Goal: Task Accomplishment & Management: Manage account settings

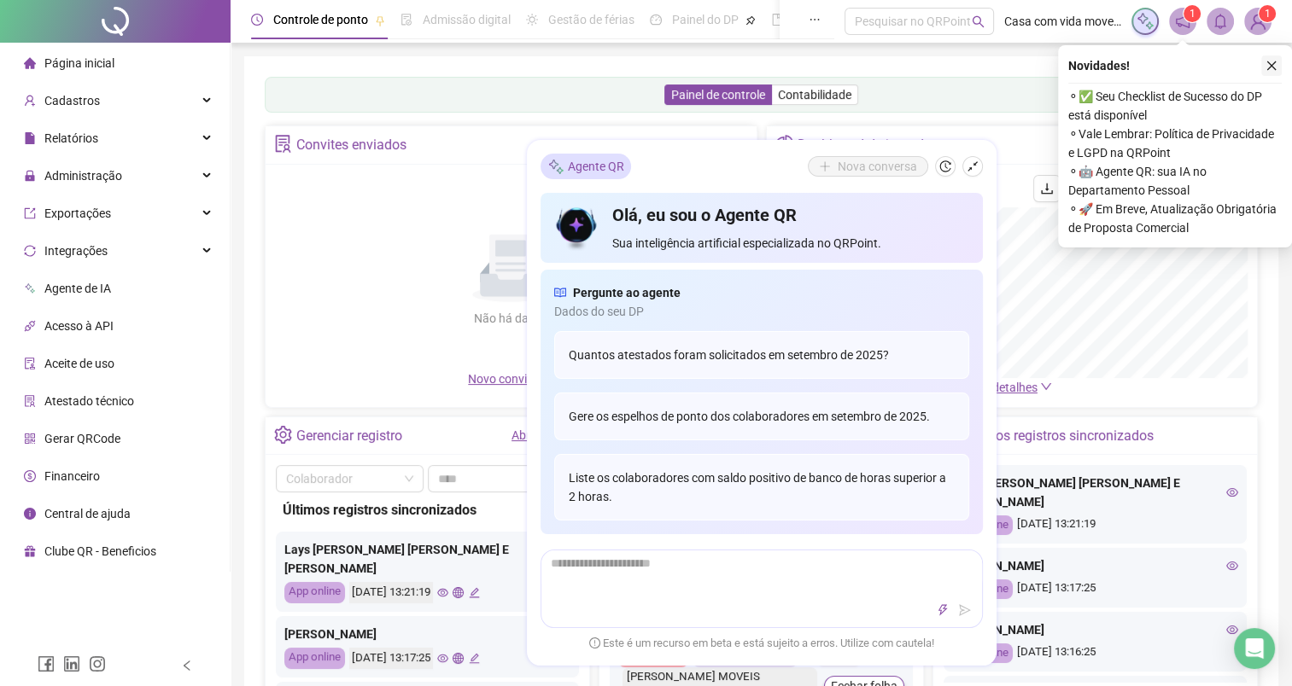
click at [1271, 66] on icon "close" at bounding box center [1271, 65] width 9 height 9
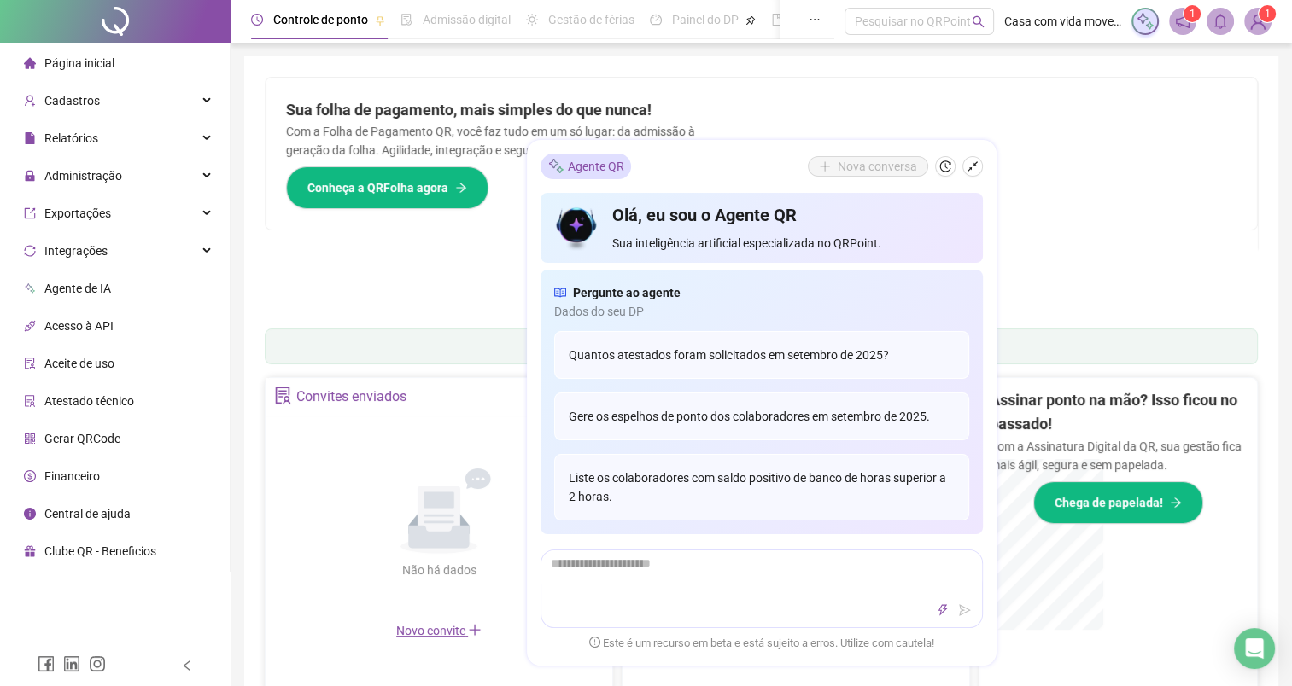
drag, startPoint x: 699, startPoint y: 145, endPoint x: 709, endPoint y: 148, distance: 9.7
click at [709, 148] on div "Agente QR Nova [PERSON_NAME], eu sou o Agente QR Sua inteligência artificial es…" at bounding box center [762, 403] width 470 height 526
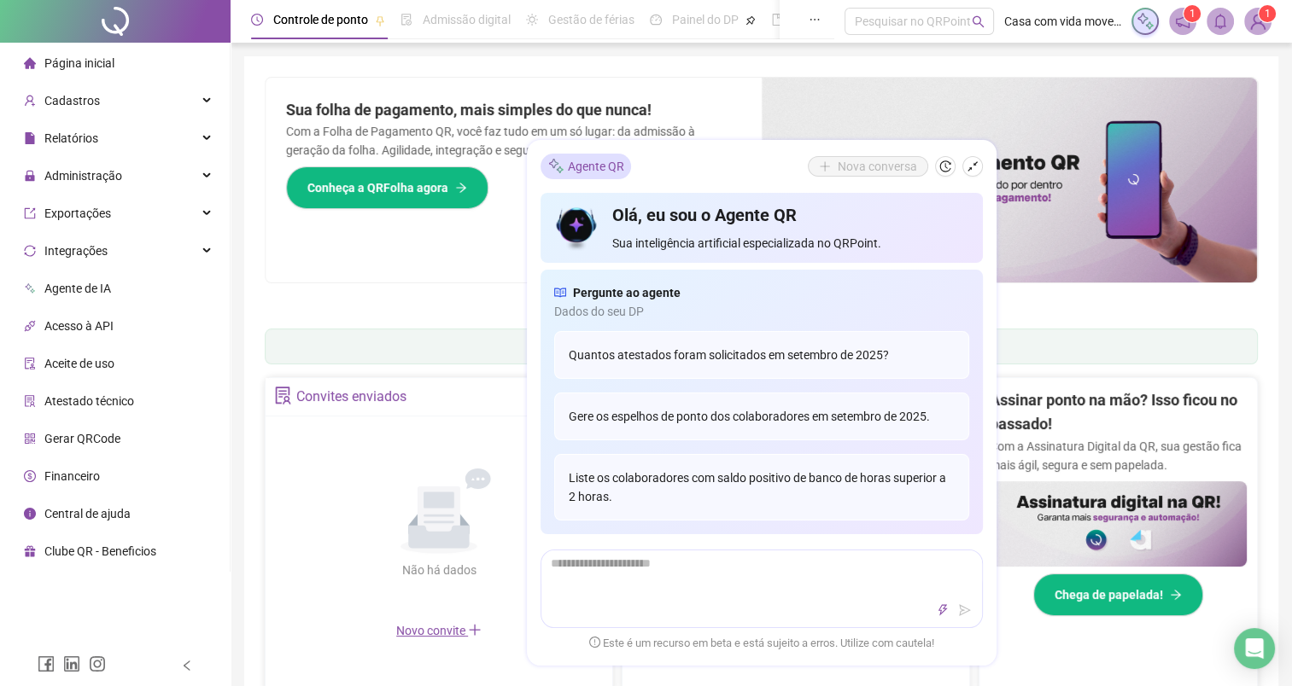
drag, startPoint x: 709, startPoint y: 148, endPoint x: 742, endPoint y: 165, distance: 37.4
click at [742, 165] on div "Agente QR Nova conversa" at bounding box center [761, 167] width 442 height 26
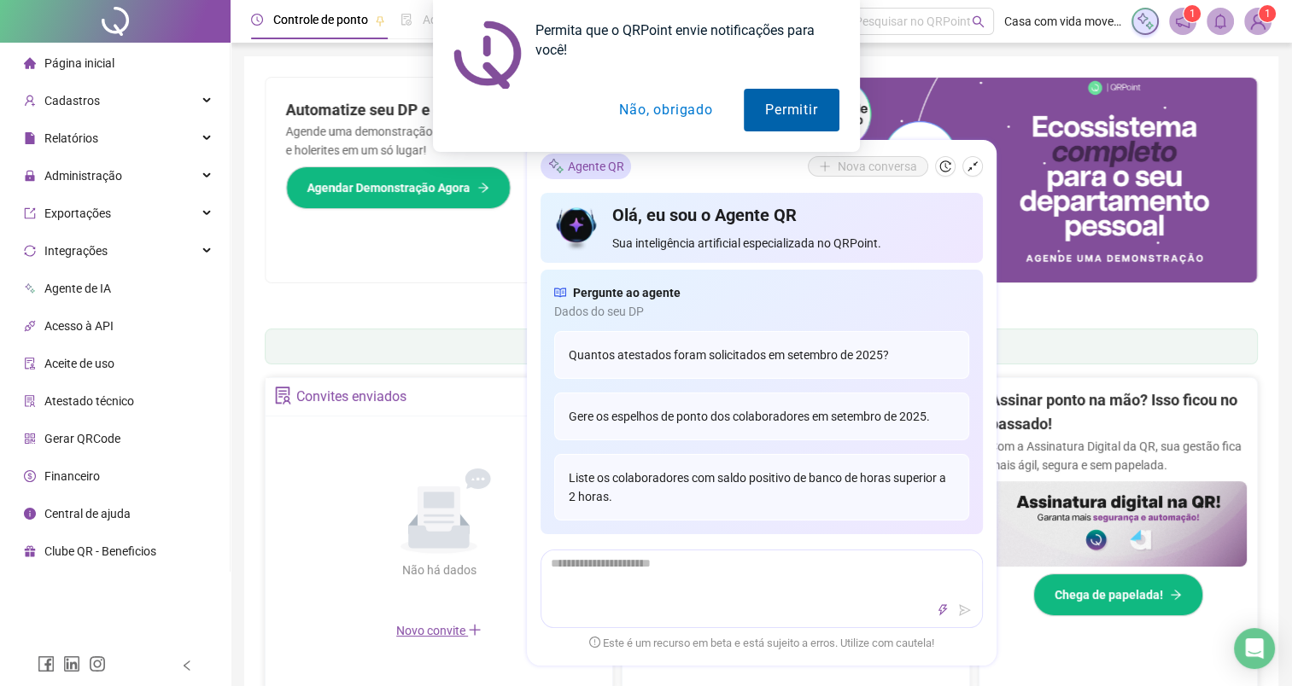
click at [762, 113] on button "Permitir" at bounding box center [791, 110] width 95 height 43
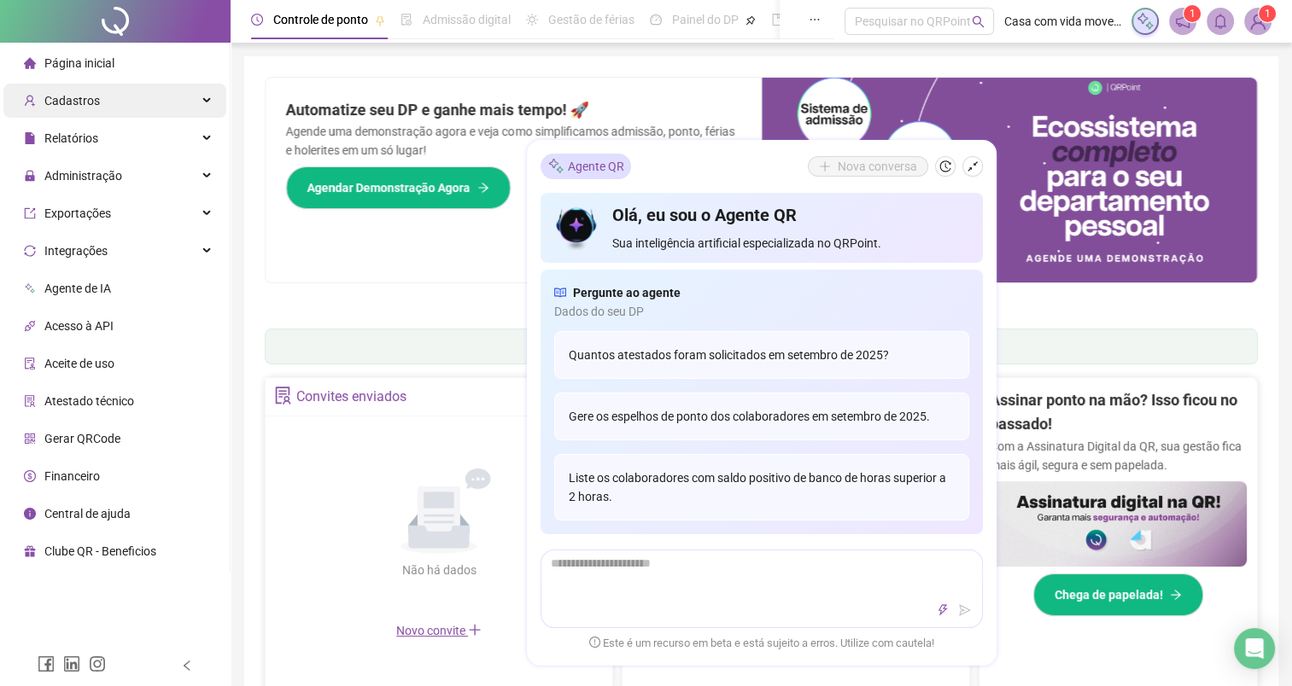
click at [64, 100] on span "Cadastros" at bounding box center [71, 101] width 55 height 14
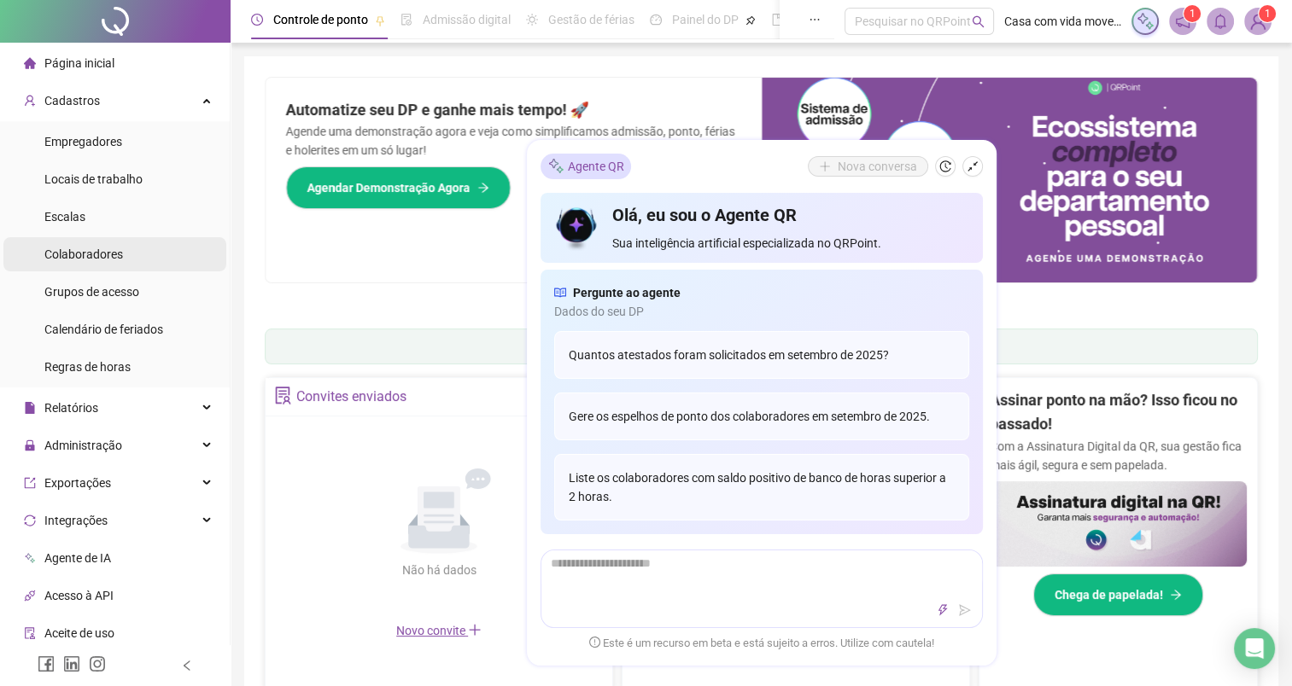
click at [108, 264] on div "Colaboradores" at bounding box center [83, 254] width 79 height 34
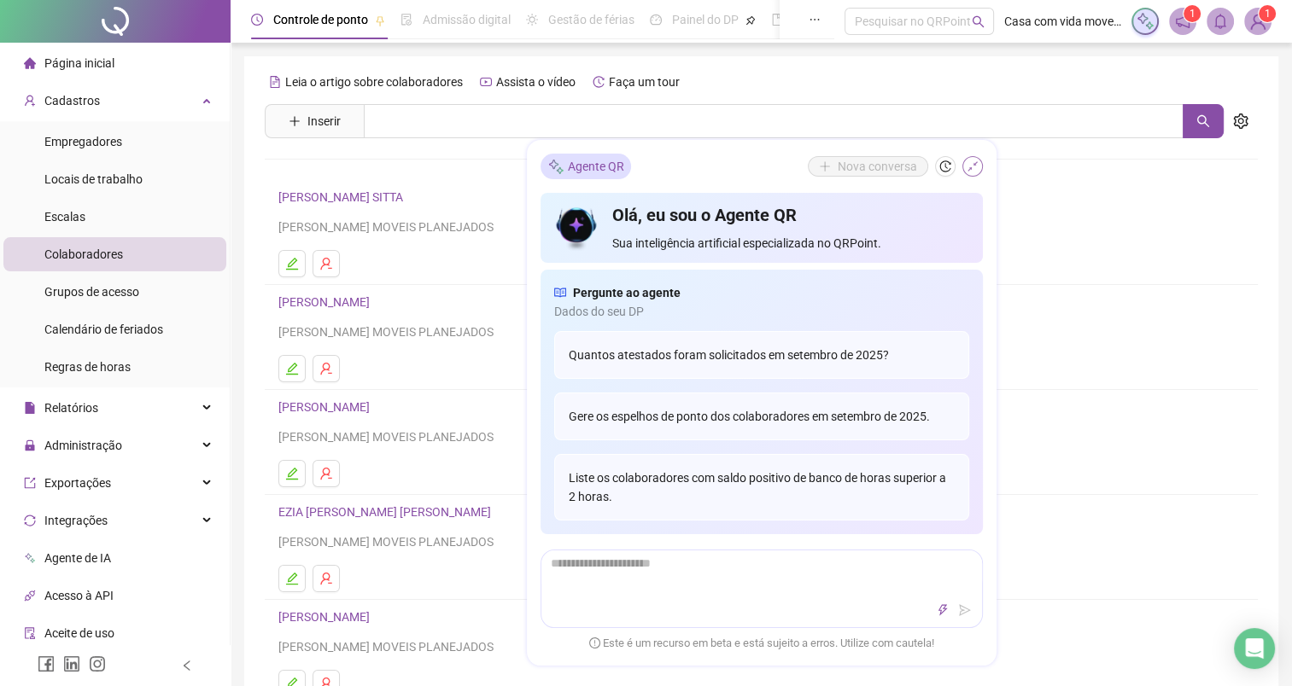
click at [967, 172] on icon "shrink" at bounding box center [973, 167] width 12 height 12
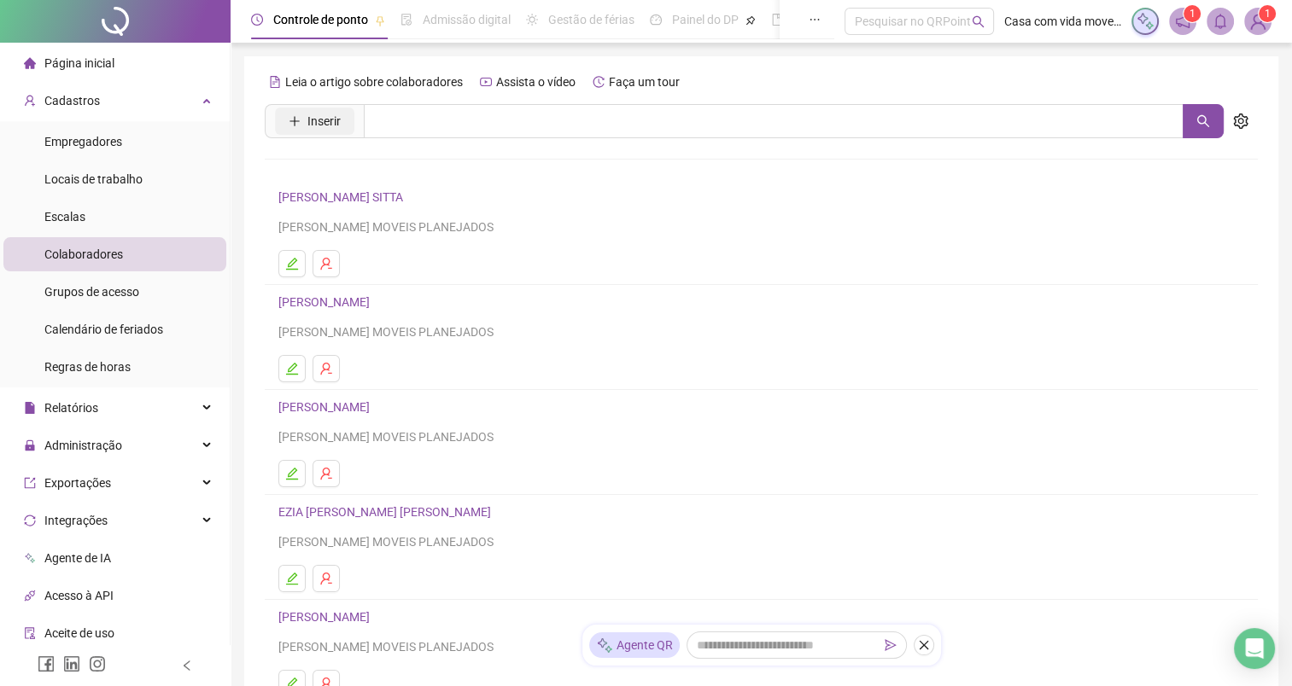
click at [337, 130] on span "Inserir" at bounding box center [323, 121] width 33 height 19
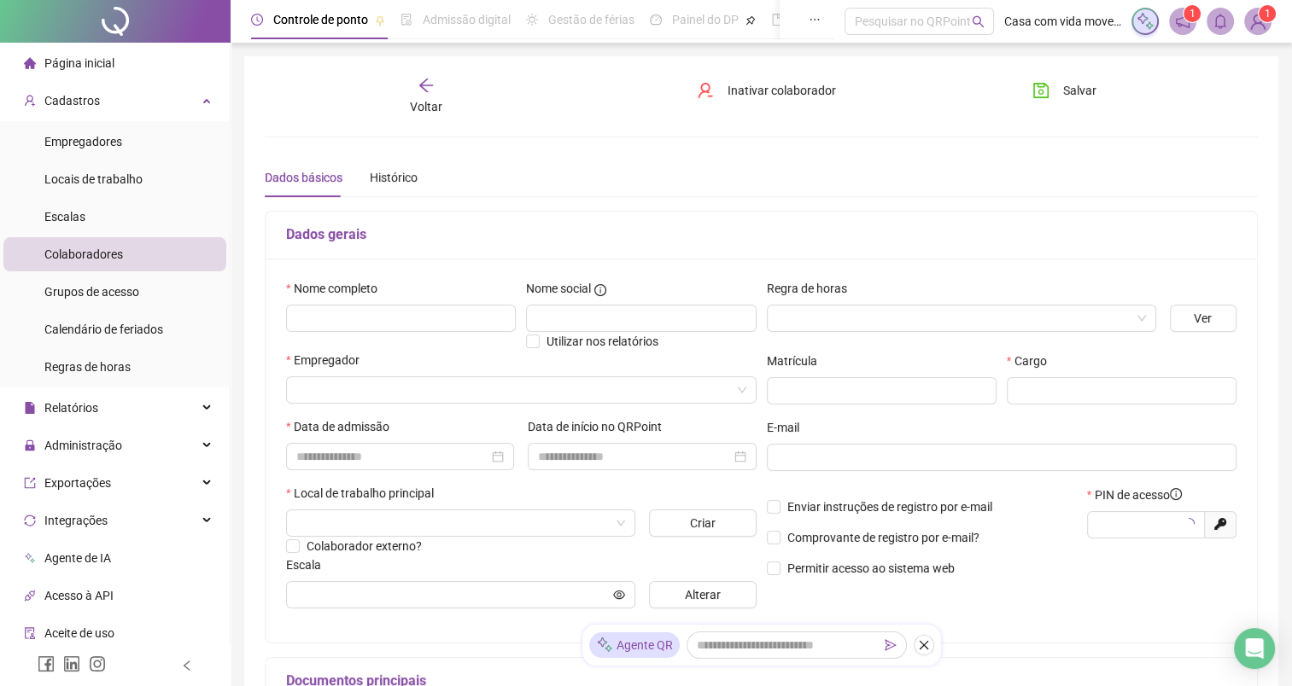
type input "*****"
click at [420, 323] on input "text" at bounding box center [401, 318] width 230 height 27
paste input "**********"
type input "**********"
click at [786, 314] on input "search" at bounding box center [953, 319] width 353 height 26
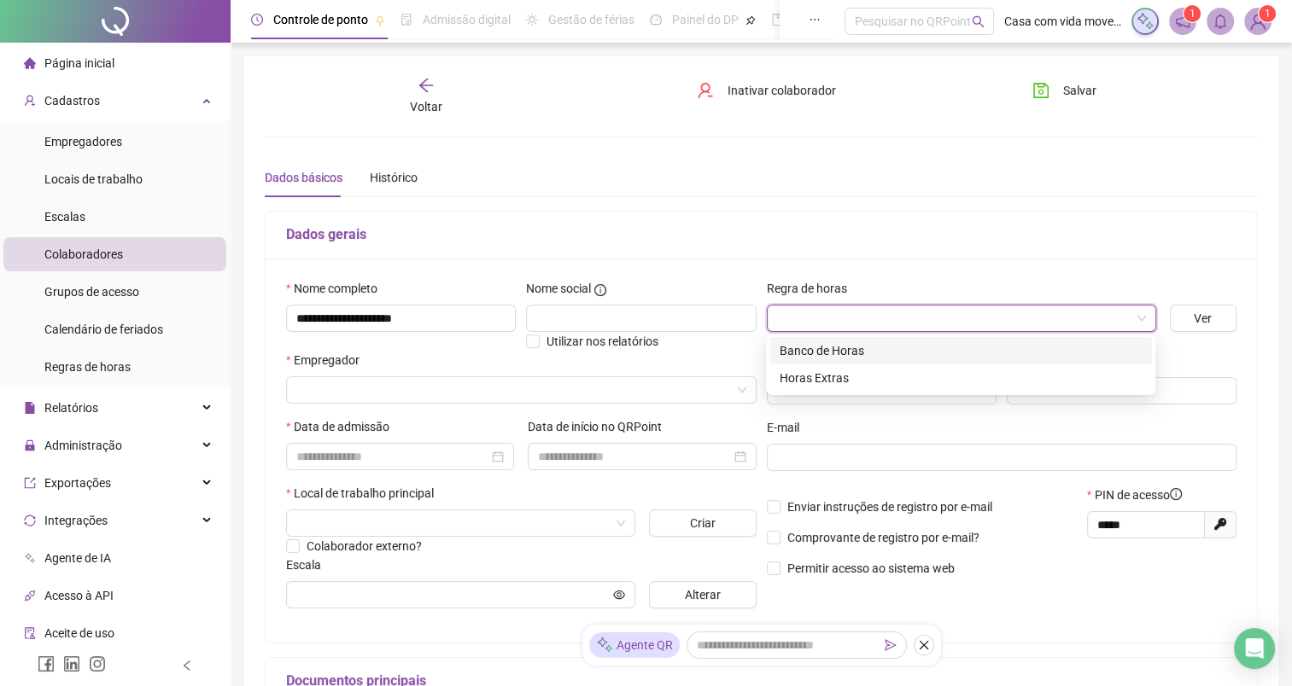
click at [850, 353] on div "Banco de Horas" at bounding box center [961, 351] width 362 height 19
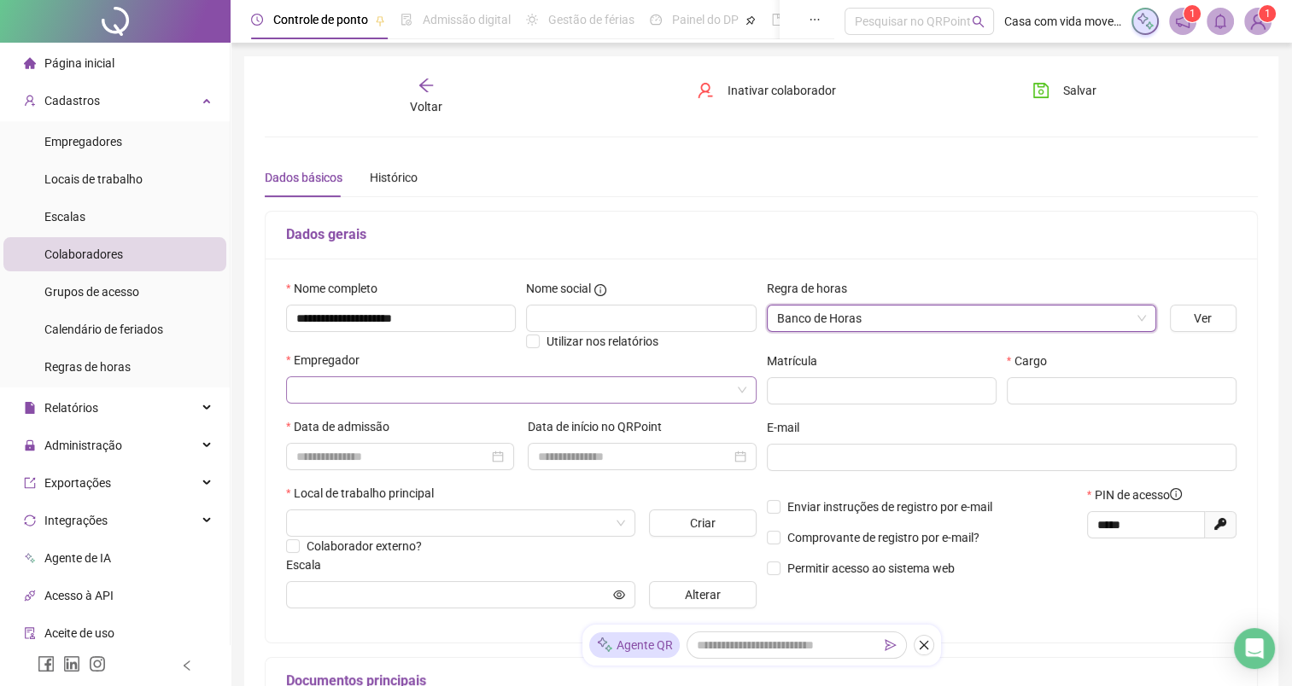
click at [407, 391] on input "search" at bounding box center [513, 390] width 435 height 26
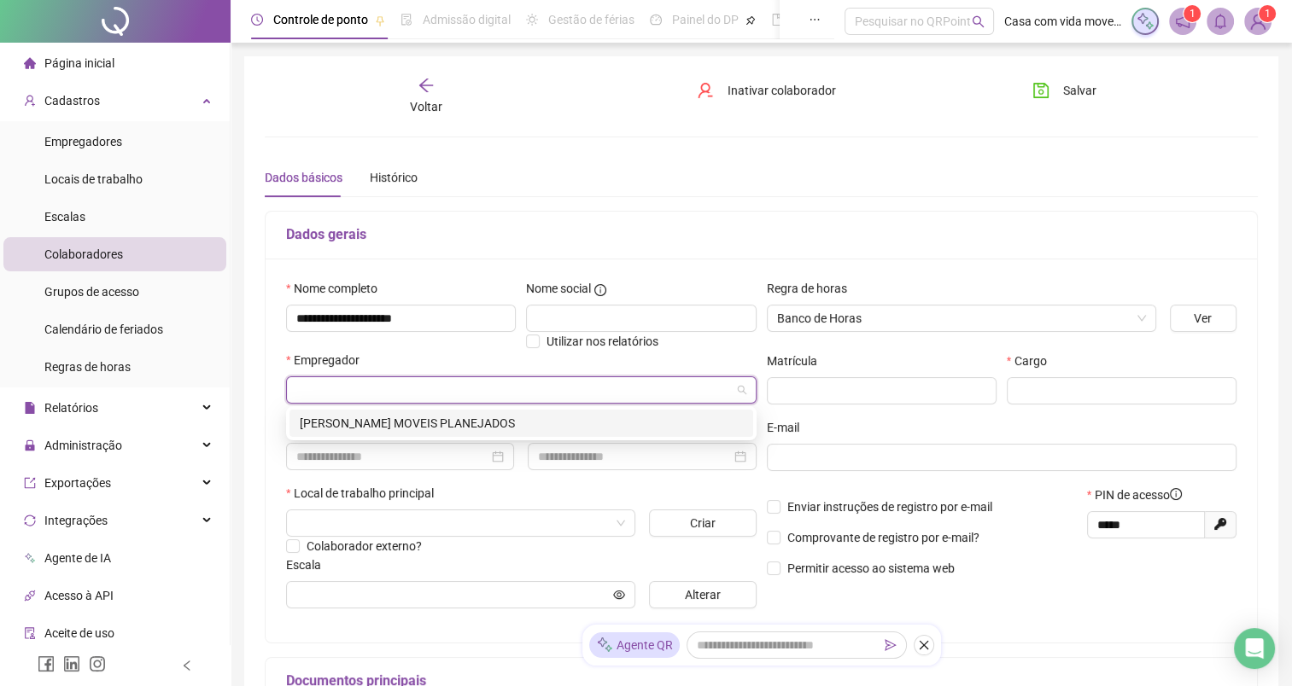
click at [430, 426] on div "[PERSON_NAME] MOVEIS PLANEJADOS" at bounding box center [521, 423] width 443 height 19
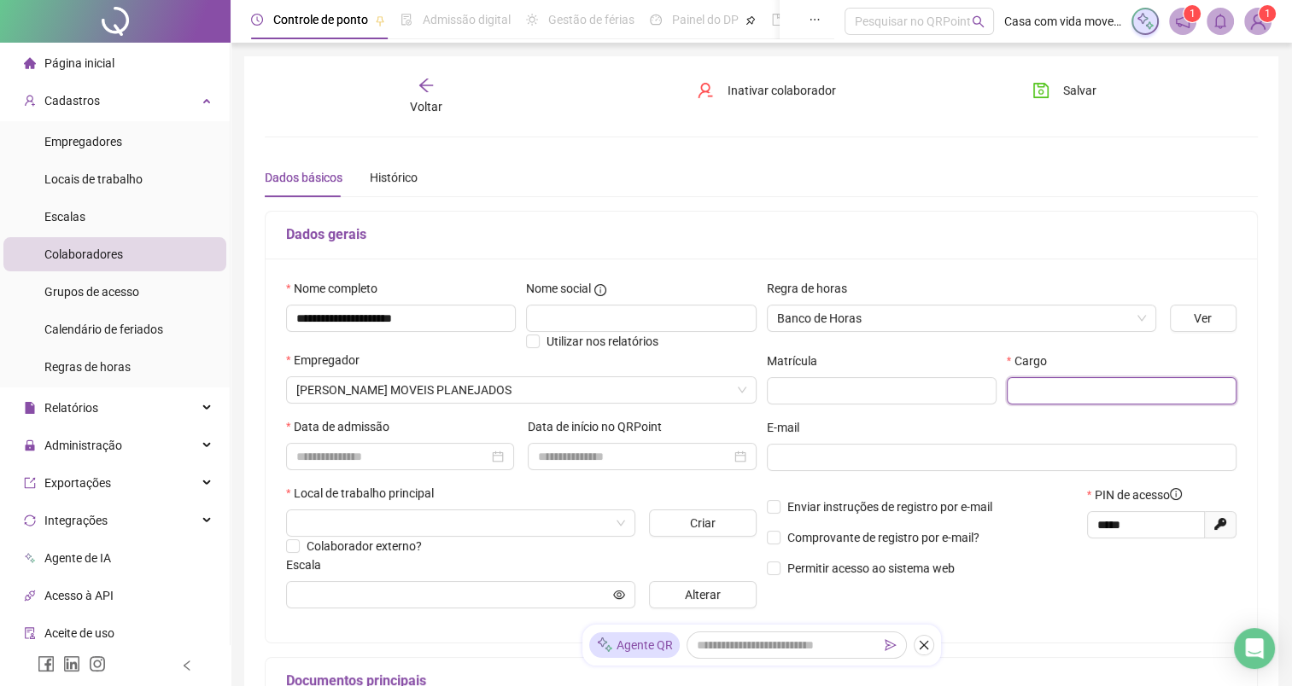
click at [1062, 389] on input "text" at bounding box center [1122, 390] width 230 height 27
click at [505, 458] on div at bounding box center [400, 456] width 228 height 27
type input "**********"
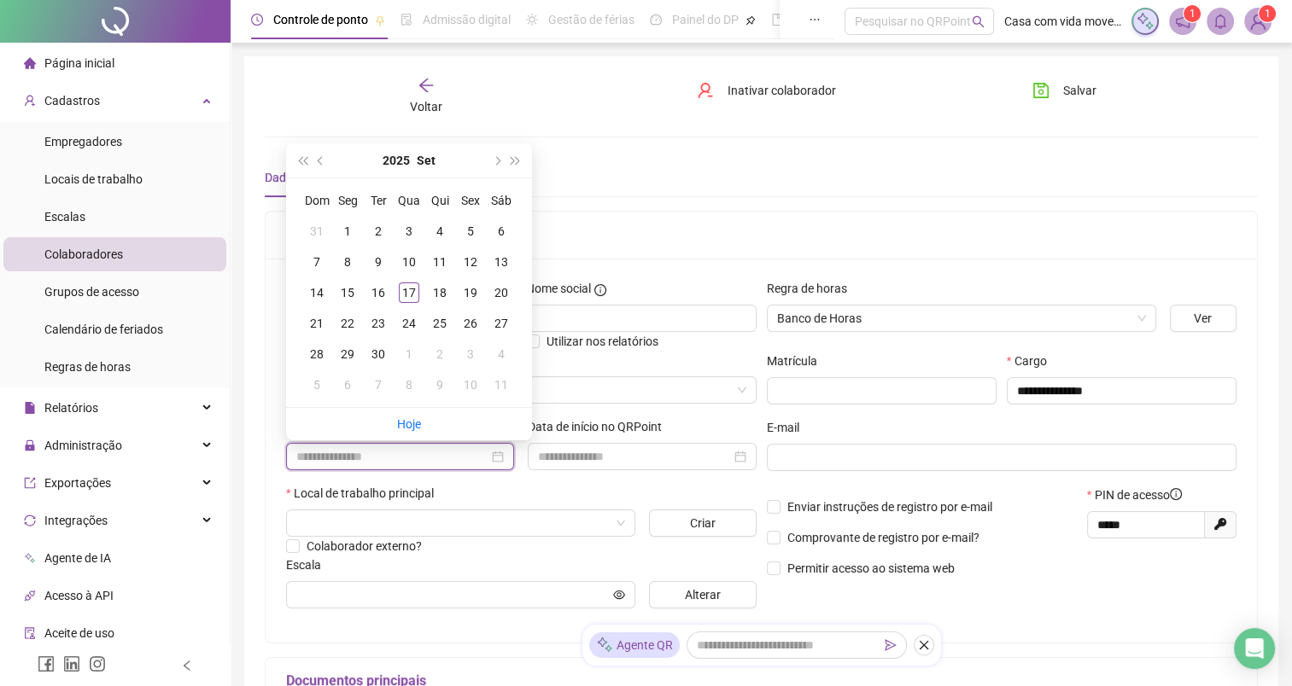
click at [501, 458] on div at bounding box center [399, 456] width 207 height 19
type input "**********"
click at [414, 289] on div "17" at bounding box center [409, 293] width 20 height 20
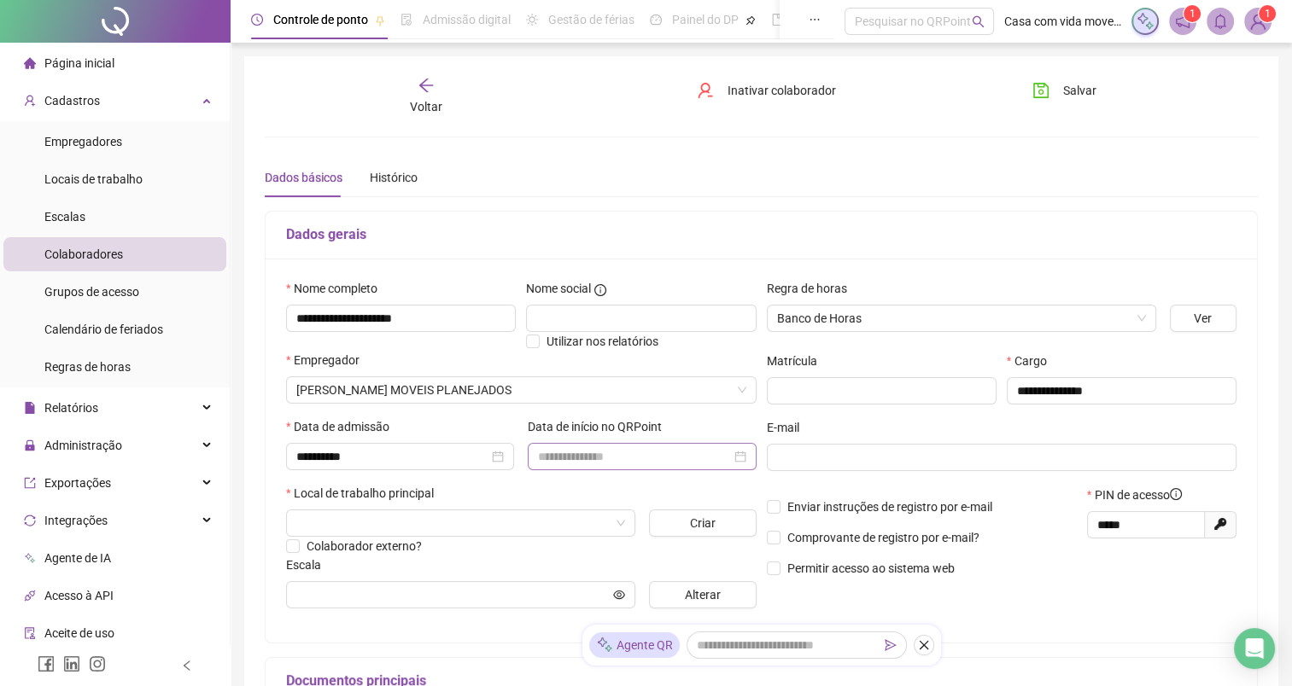
click at [742, 460] on div at bounding box center [641, 456] width 207 height 19
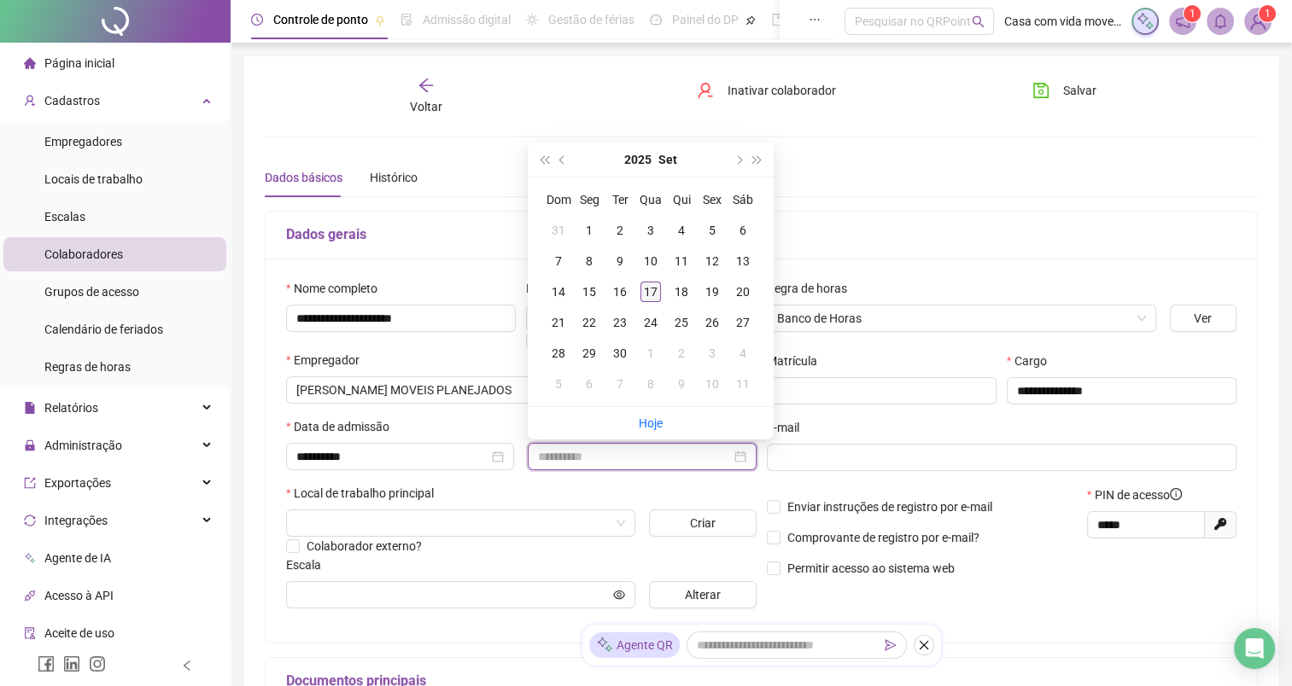
type input "**********"
click at [652, 290] on div "17" at bounding box center [650, 292] width 20 height 20
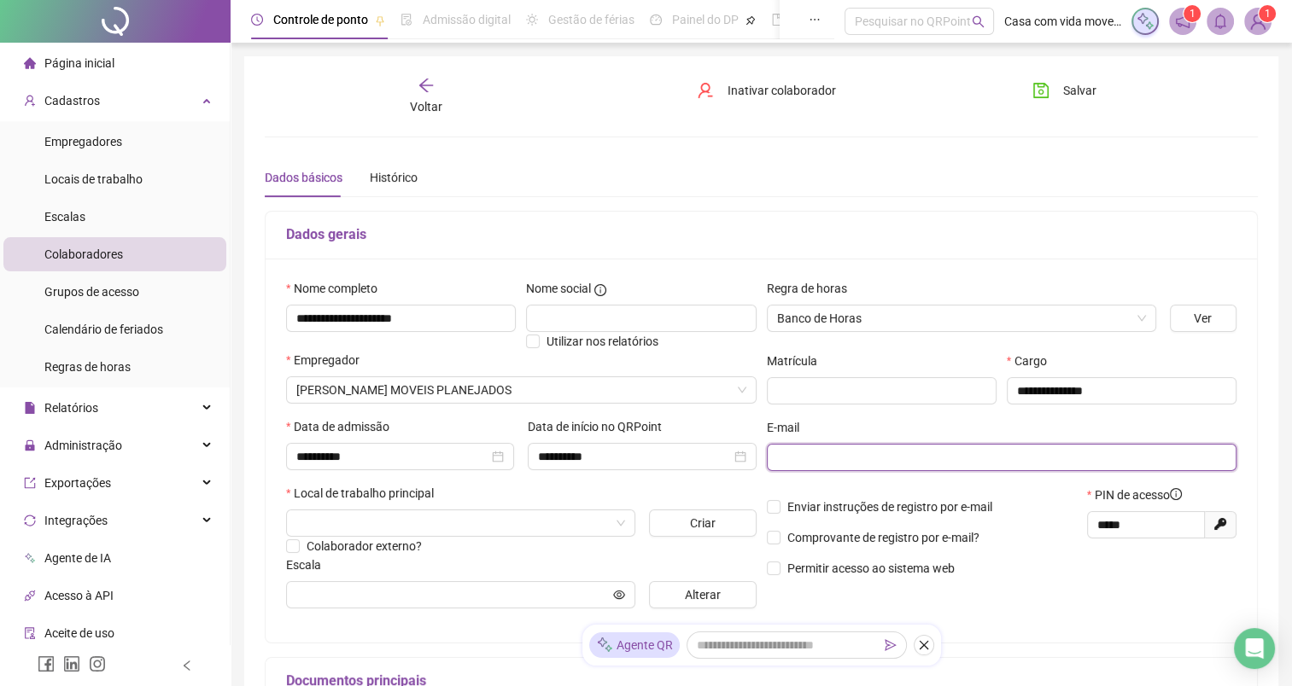
click at [806, 454] on input "text" at bounding box center [1000, 457] width 447 height 19
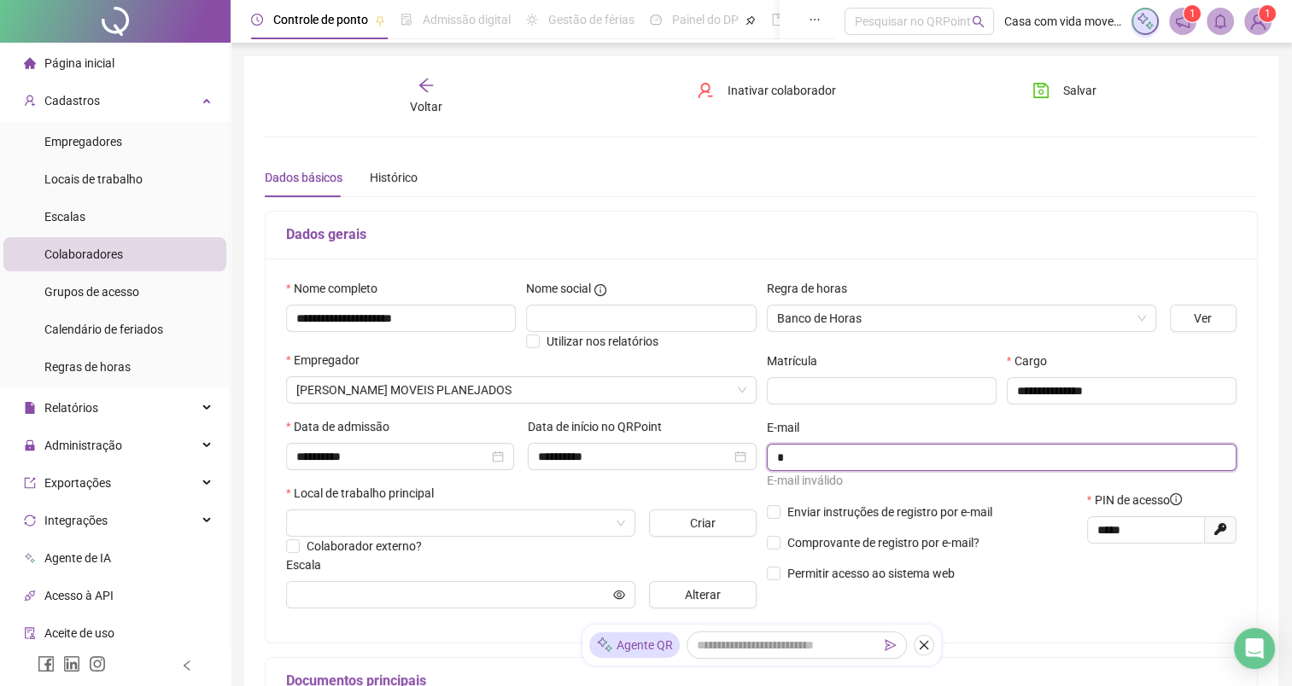
paste input "**********"
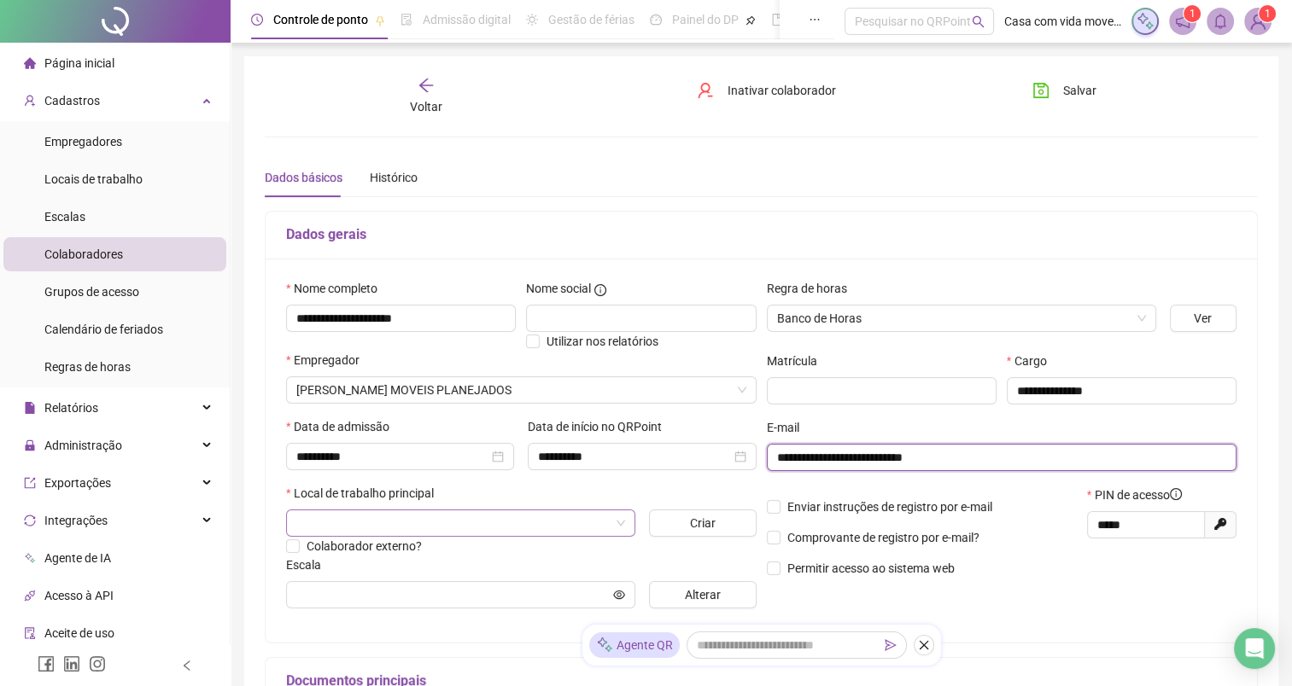
type input "**********"
click at [428, 517] on input "search" at bounding box center [452, 524] width 313 height 26
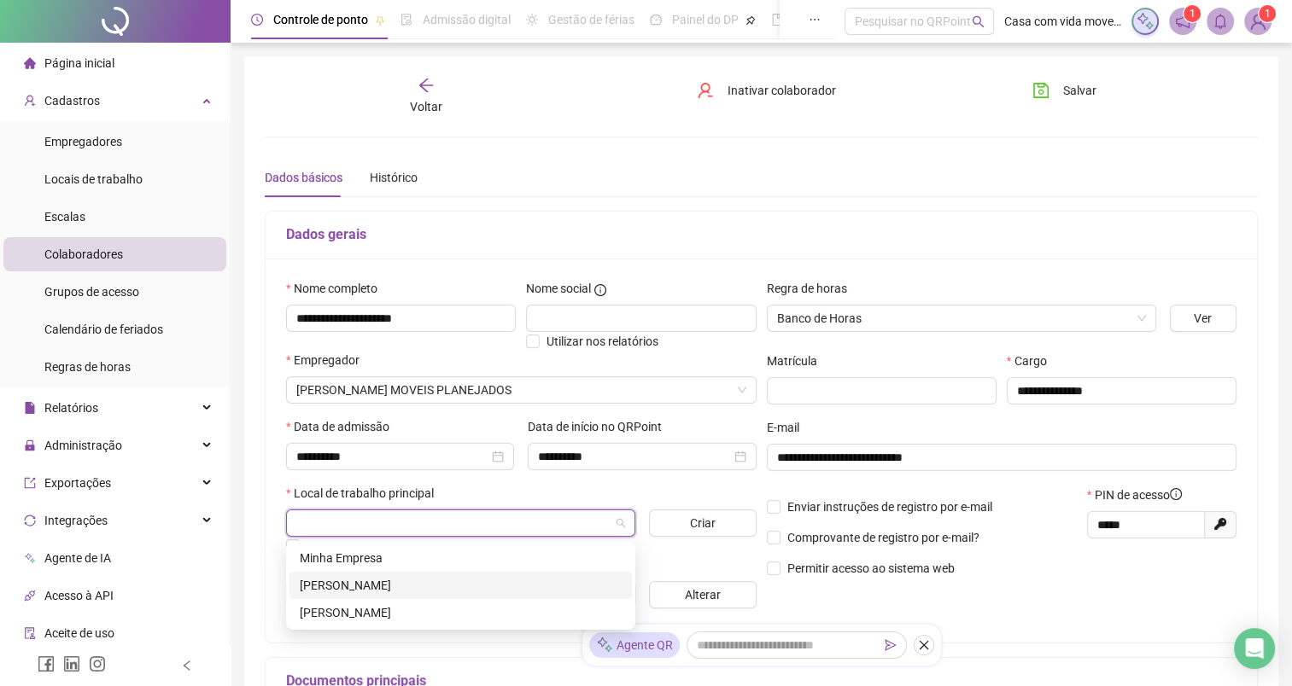
click at [406, 590] on div "[PERSON_NAME]" at bounding box center [461, 585] width 322 height 19
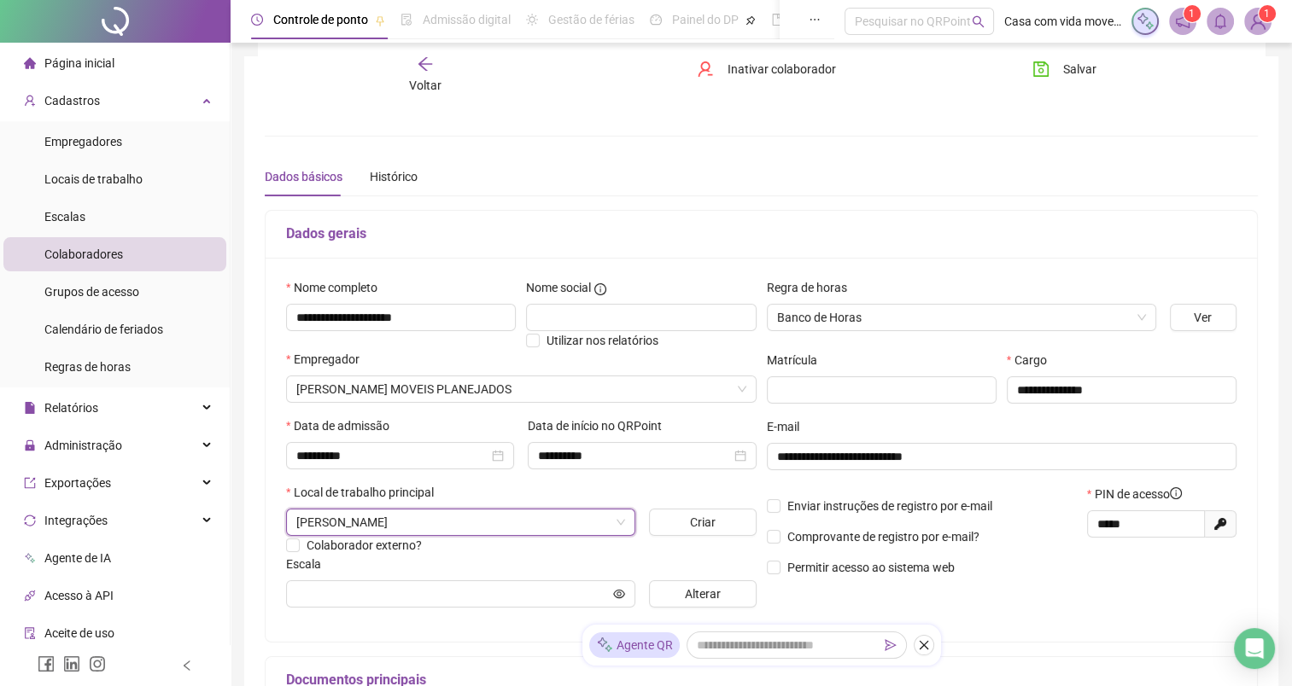
scroll to position [85, 0]
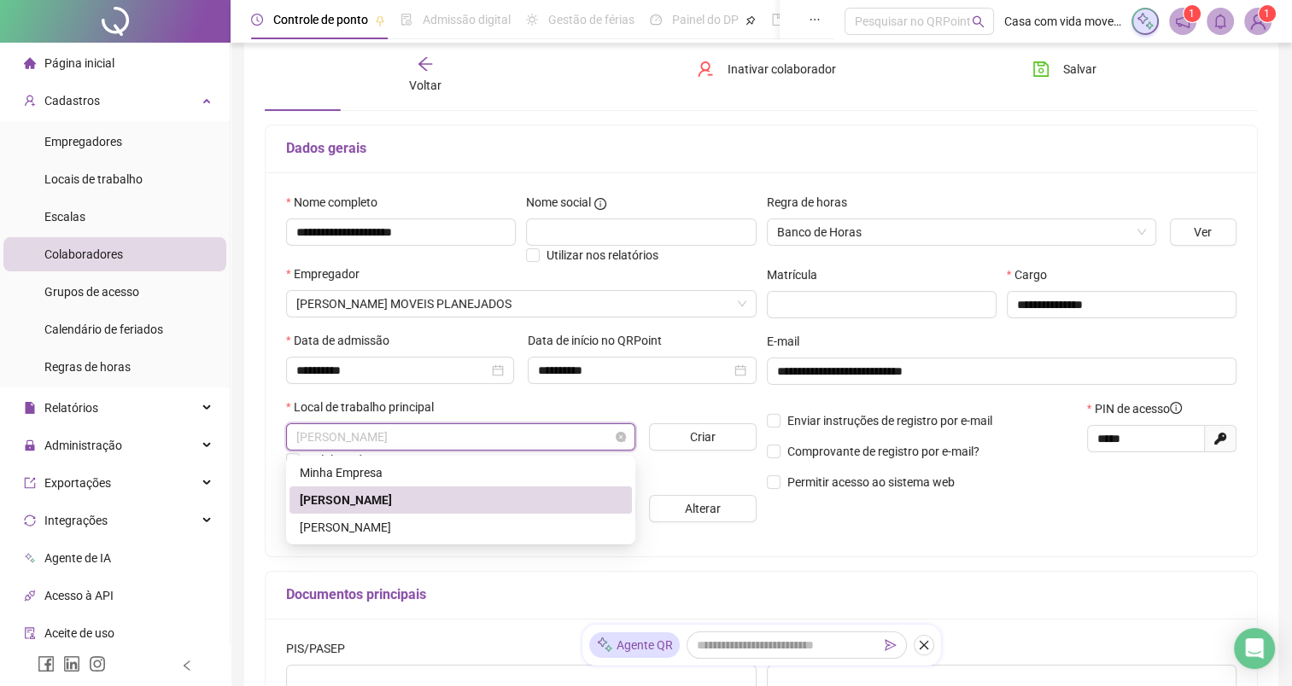
drag, startPoint x: 402, startPoint y: 435, endPoint x: 331, endPoint y: 430, distance: 71.0
click at [331, 430] on span "[PERSON_NAME]" at bounding box center [460, 437] width 329 height 26
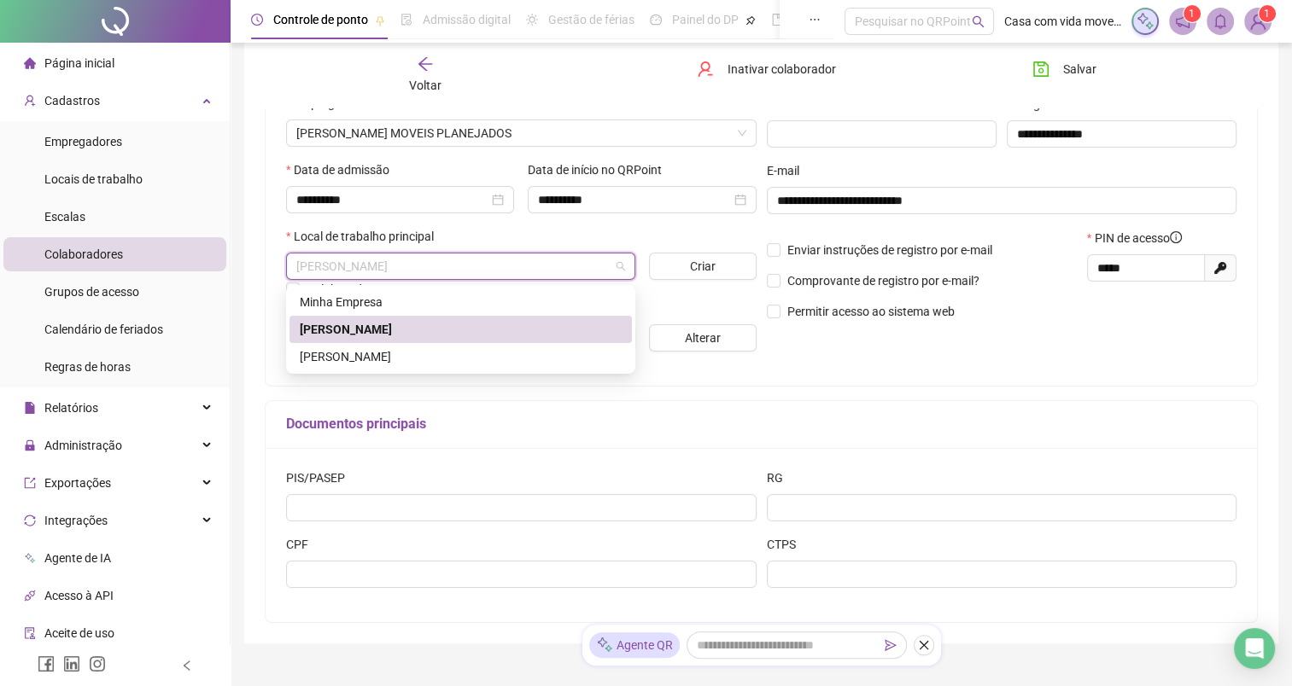
click at [407, 328] on div "[PERSON_NAME]" at bounding box center [461, 329] width 322 height 19
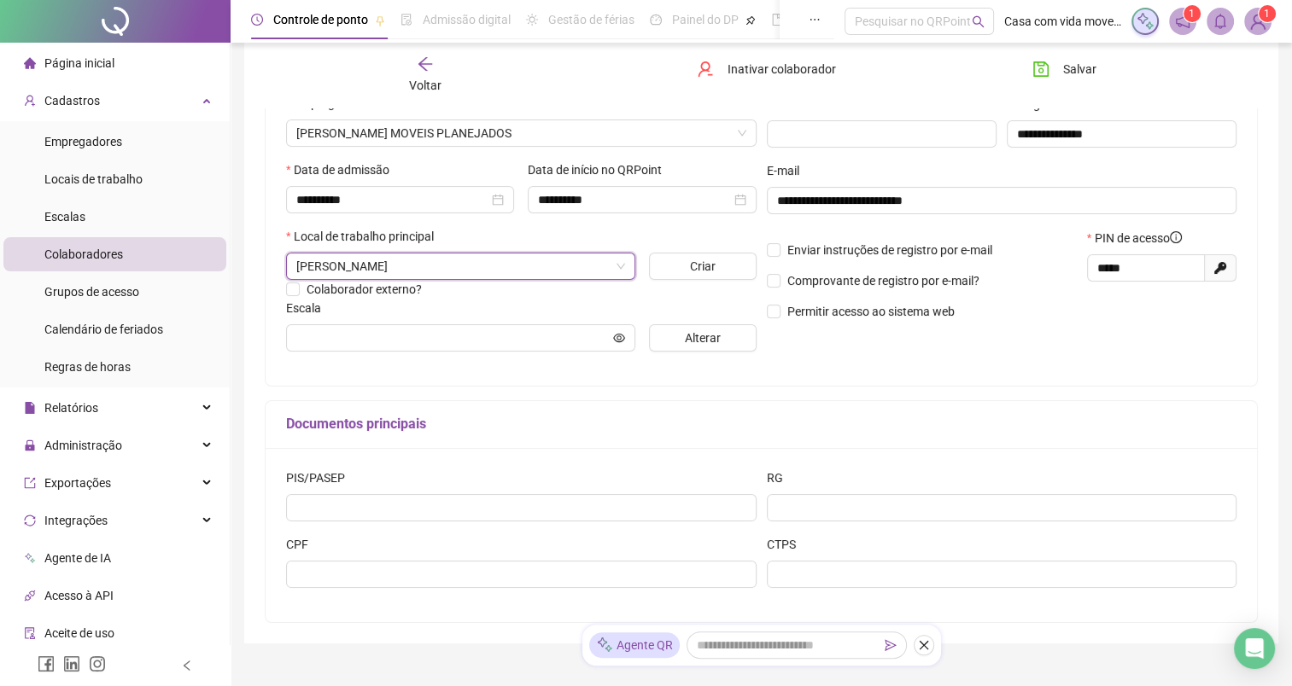
scroll to position [171, 0]
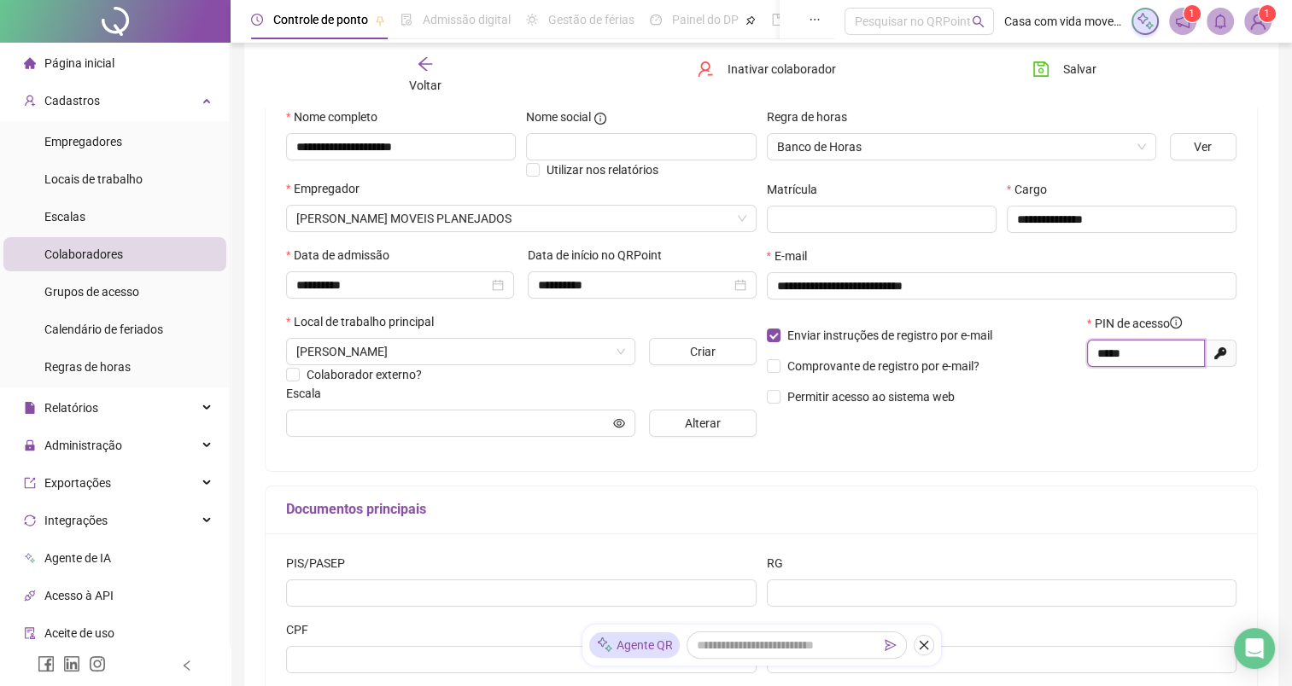
click at [1117, 355] on input "*****" at bounding box center [1144, 353] width 94 height 19
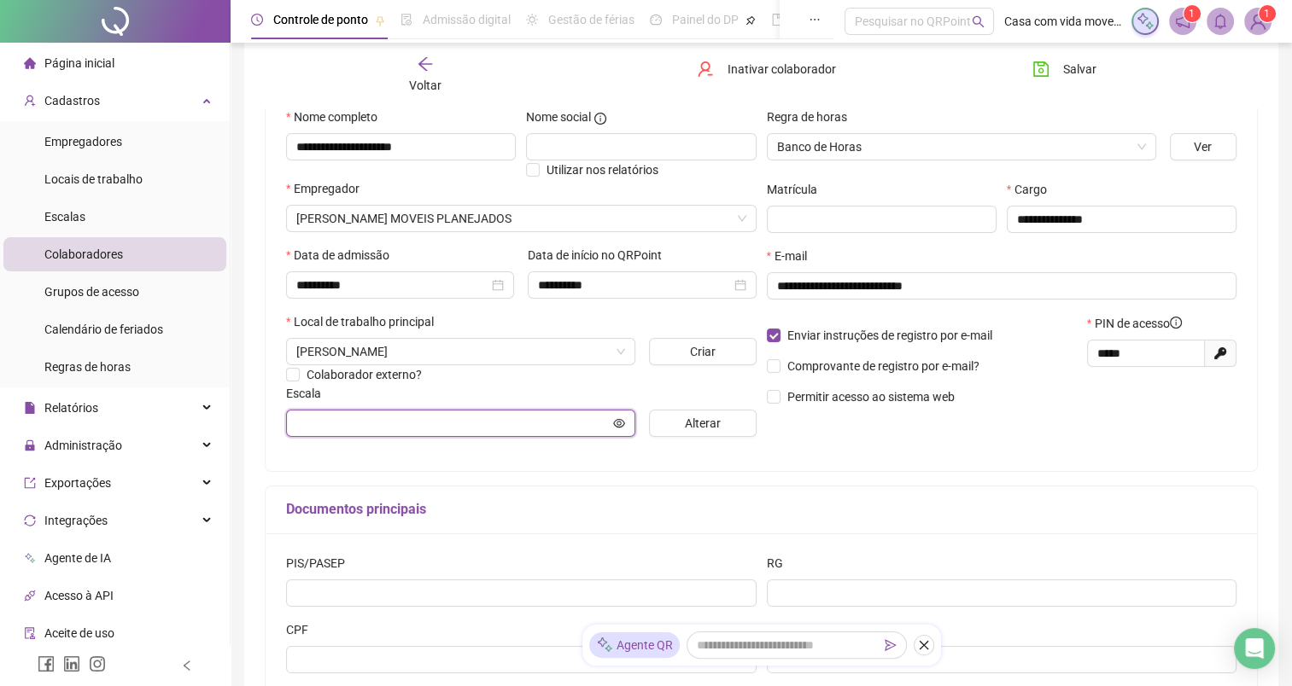
click at [405, 419] on input "text" at bounding box center [452, 423] width 313 height 19
click at [691, 421] on span "Alterar" at bounding box center [703, 423] width 36 height 19
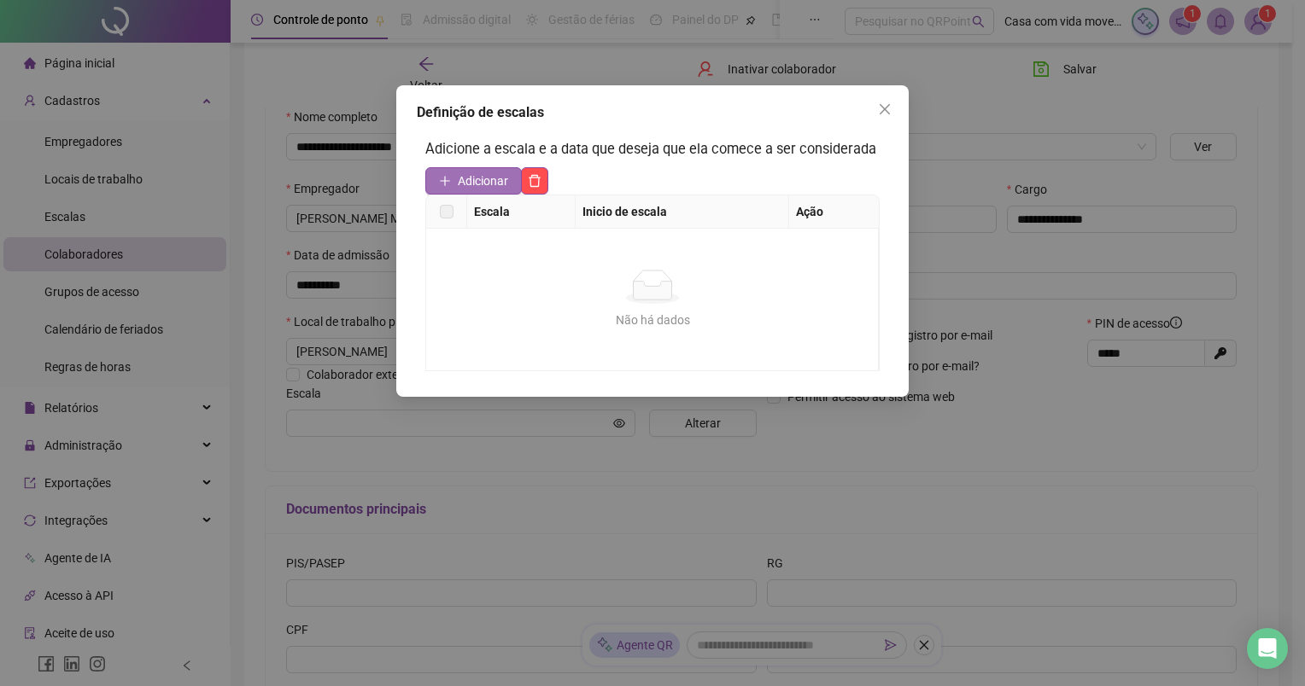
click at [463, 182] on span "Adicionar" at bounding box center [483, 181] width 50 height 19
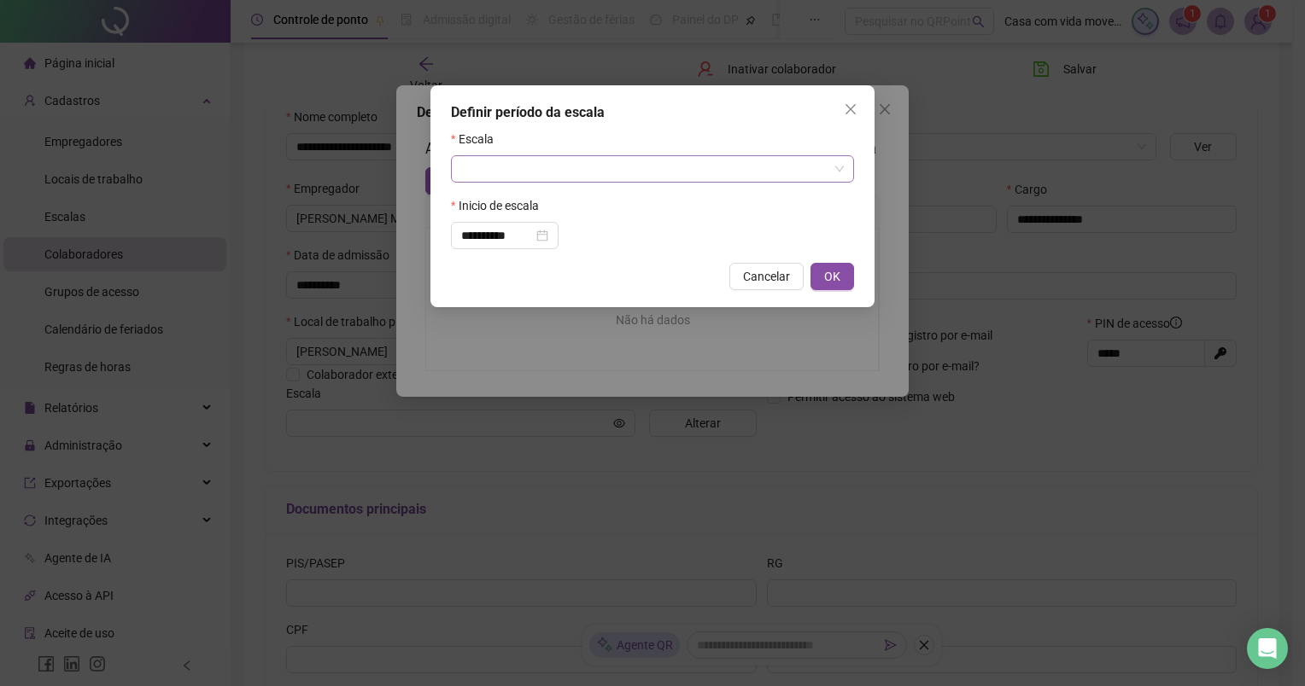
click at [536, 176] on input "search" at bounding box center [644, 169] width 367 height 26
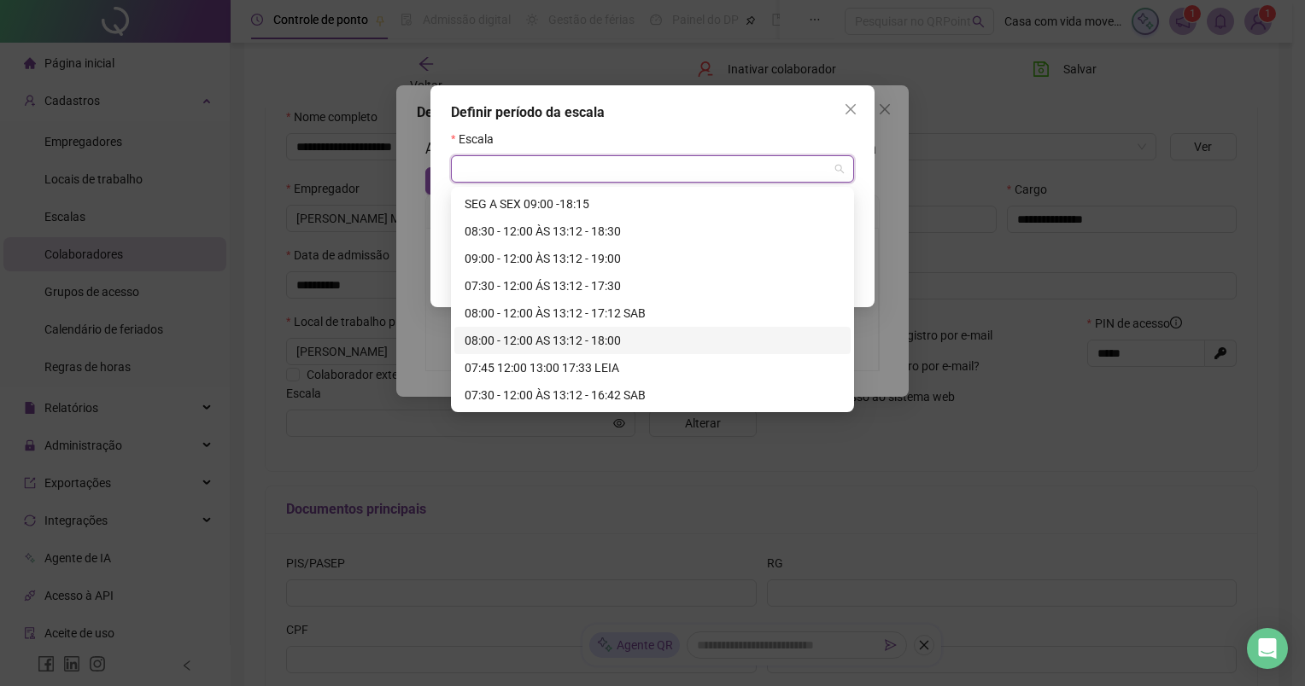
click at [704, 336] on div "08:00 - 12:00 AS 13:12 - 18:00" at bounding box center [652, 340] width 376 height 19
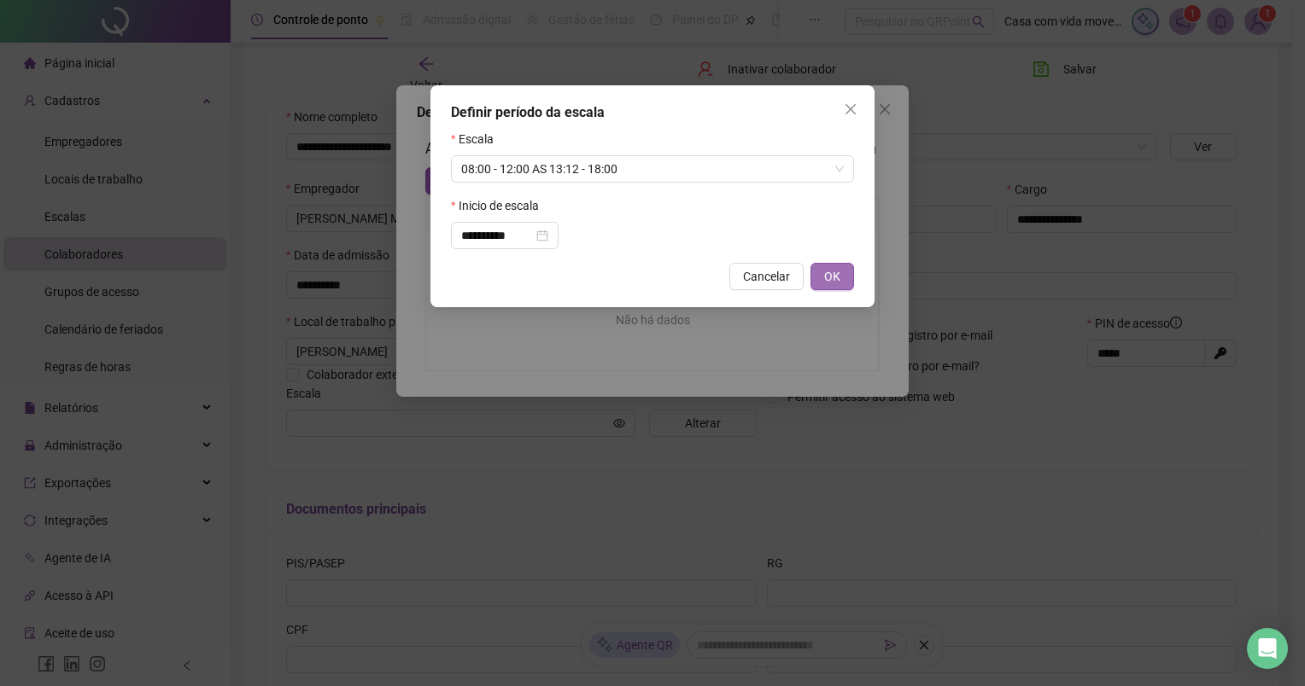
click at [833, 282] on span "OK" at bounding box center [832, 276] width 16 height 19
type input "**********"
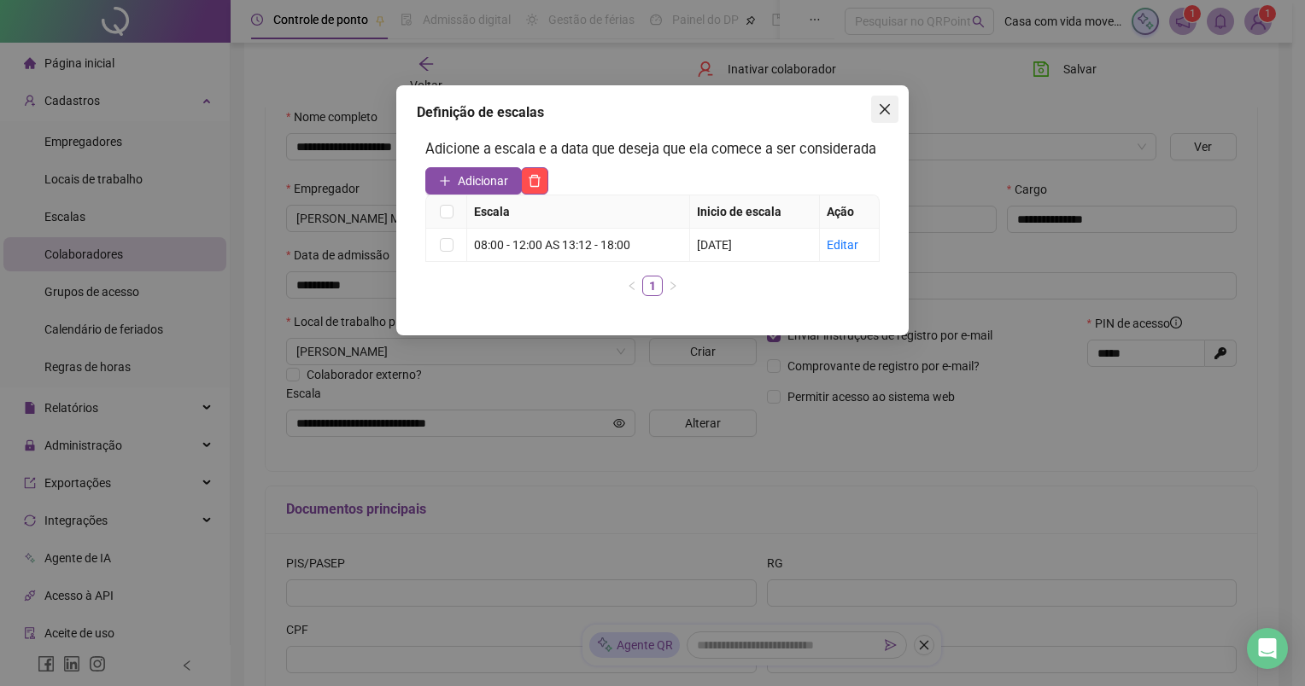
click at [880, 106] on icon "close" at bounding box center [885, 109] width 14 height 14
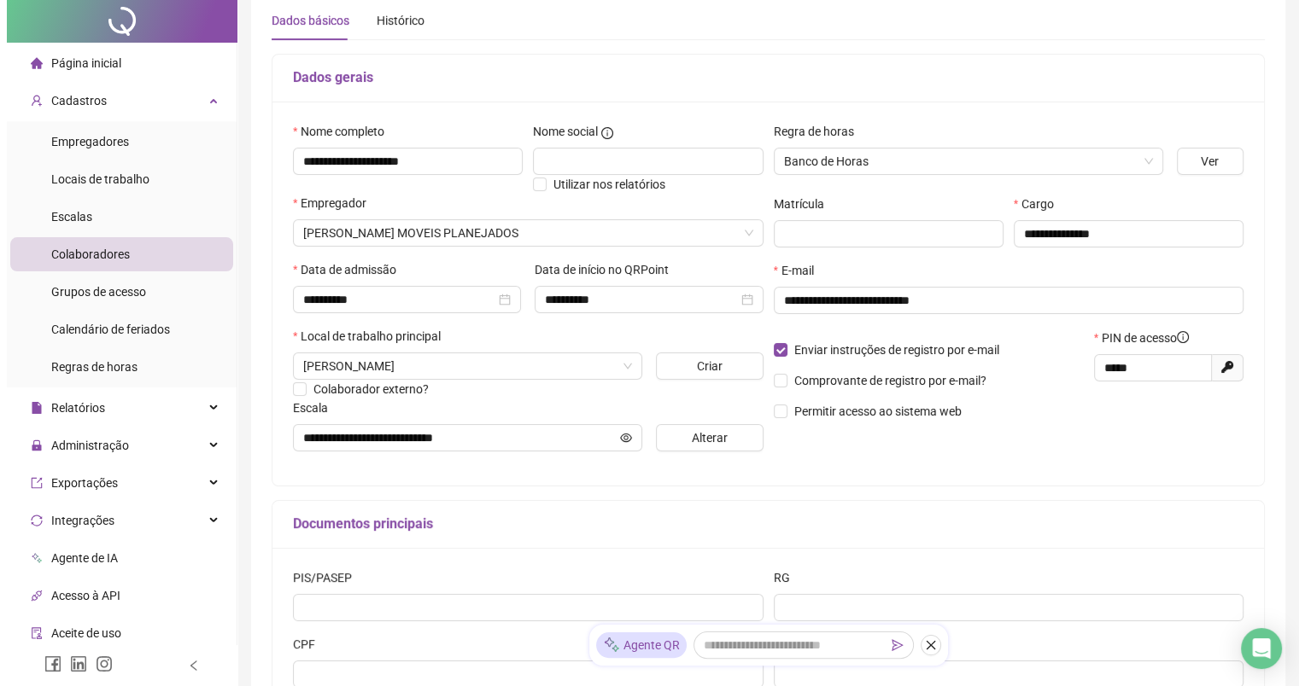
scroll to position [0, 0]
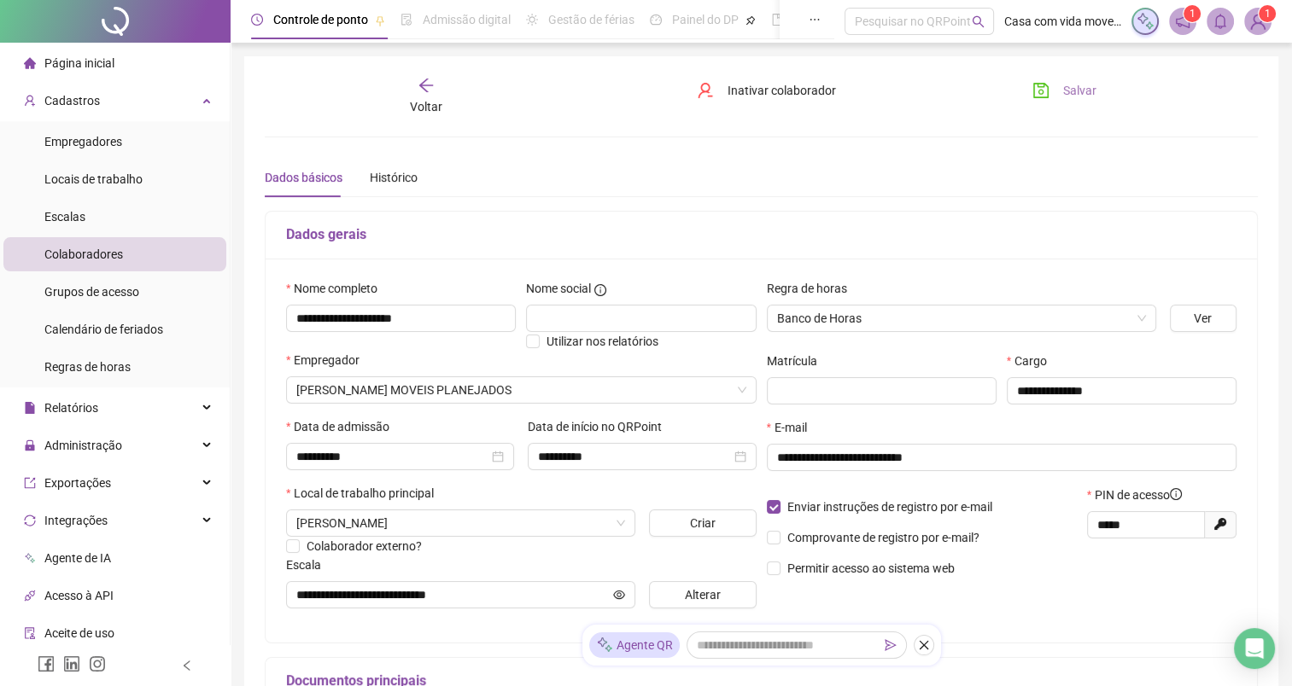
click at [1078, 94] on span "Salvar" at bounding box center [1079, 90] width 33 height 19
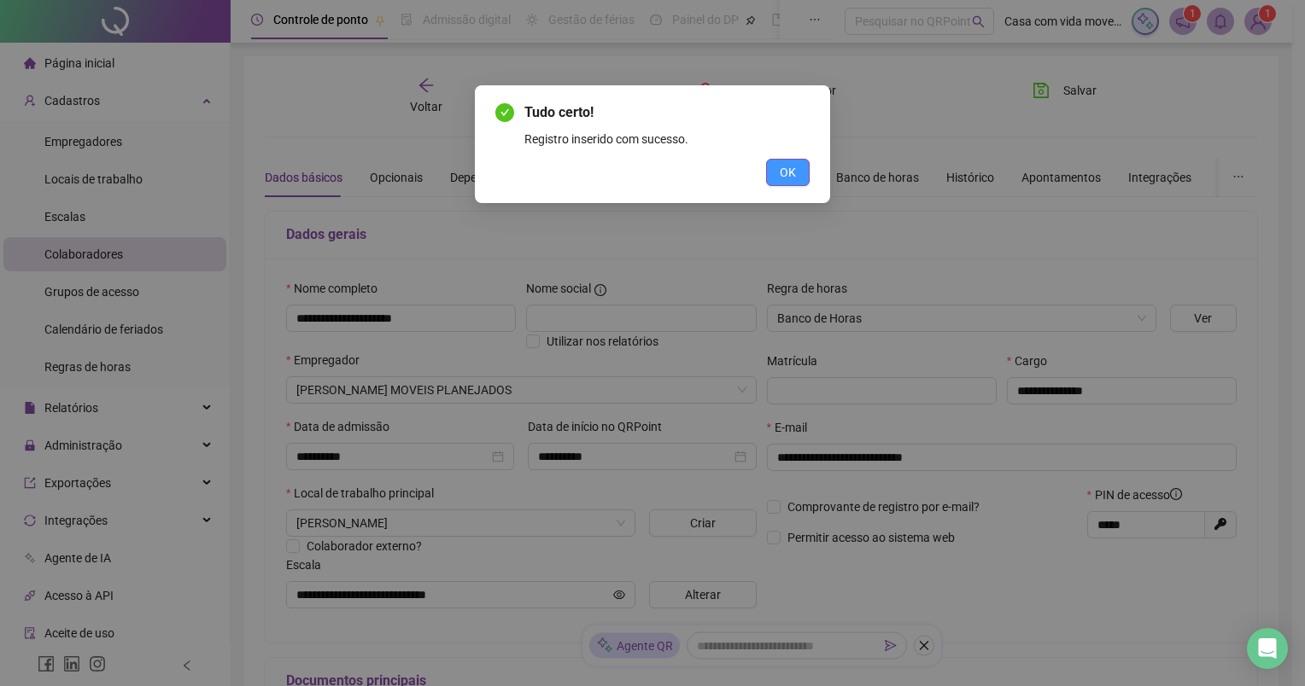
click at [786, 172] on span "OK" at bounding box center [788, 172] width 16 height 19
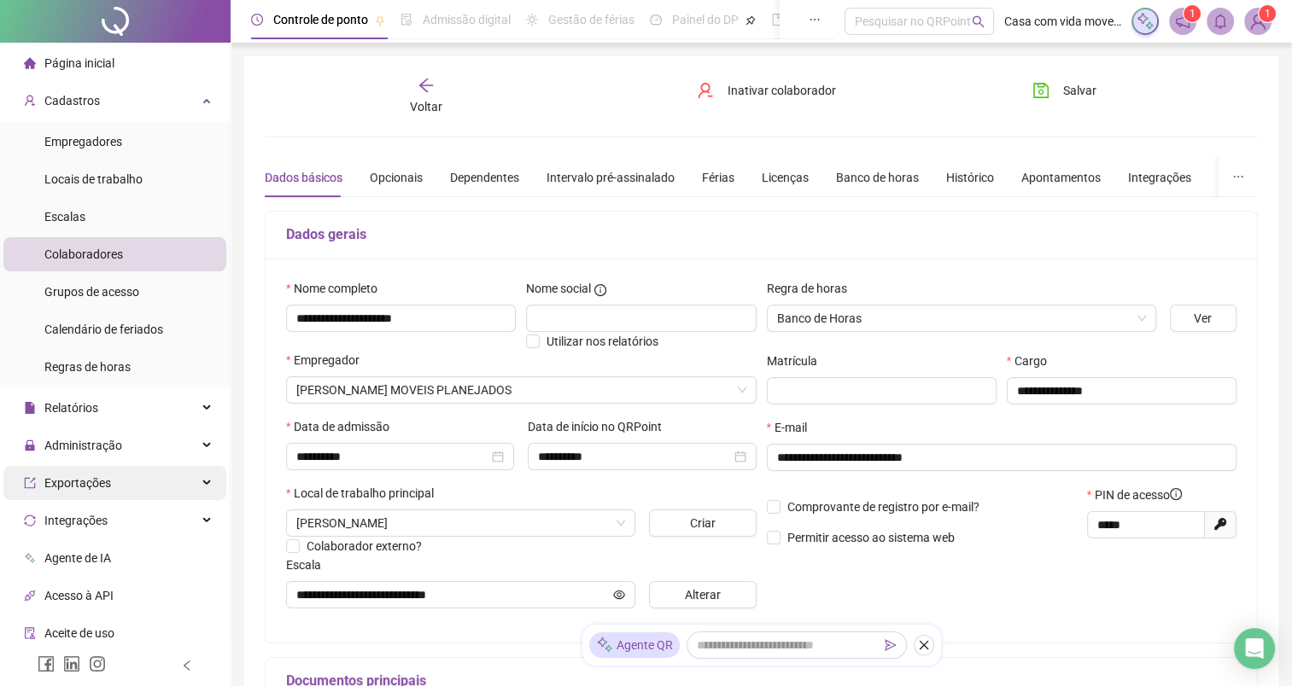
drag, startPoint x: 161, startPoint y: 447, endPoint x: 132, endPoint y: 485, distance: 47.0
click at [161, 447] on div "Administração" at bounding box center [114, 446] width 223 height 34
click at [147, 484] on li "Ajustes da folha" at bounding box center [114, 487] width 223 height 34
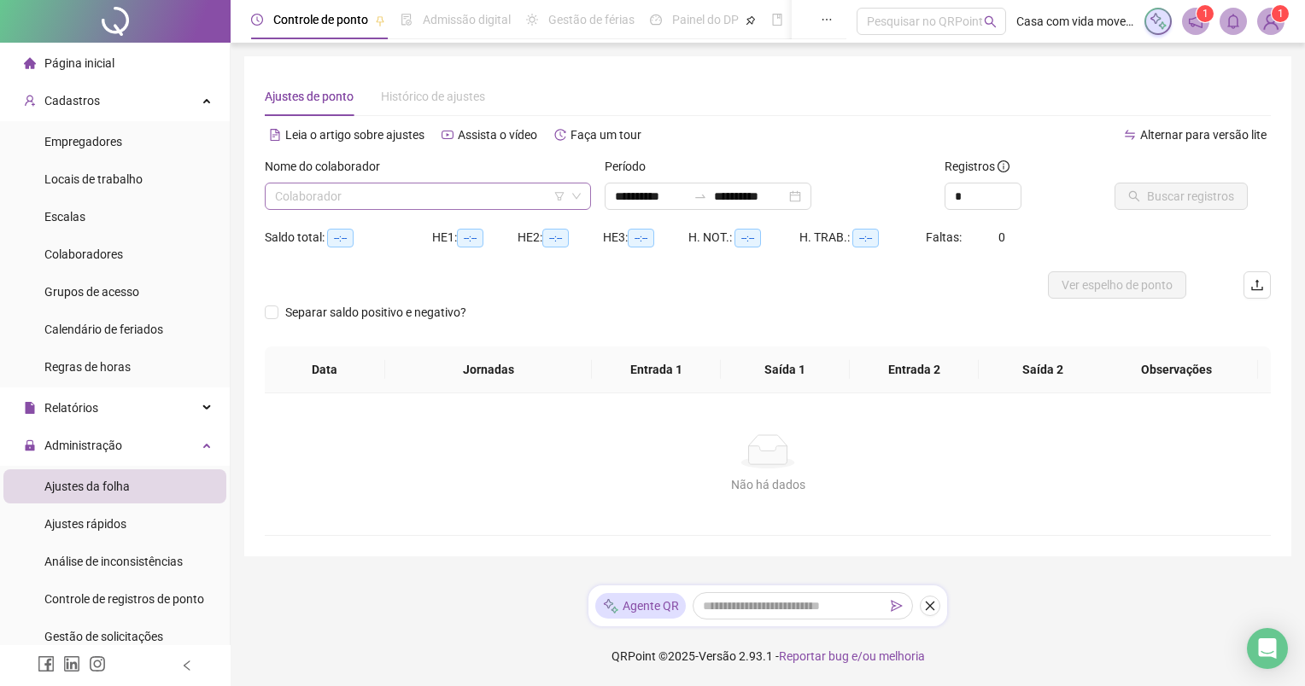
type input "**********"
click at [507, 198] on input "search" at bounding box center [420, 197] width 290 height 26
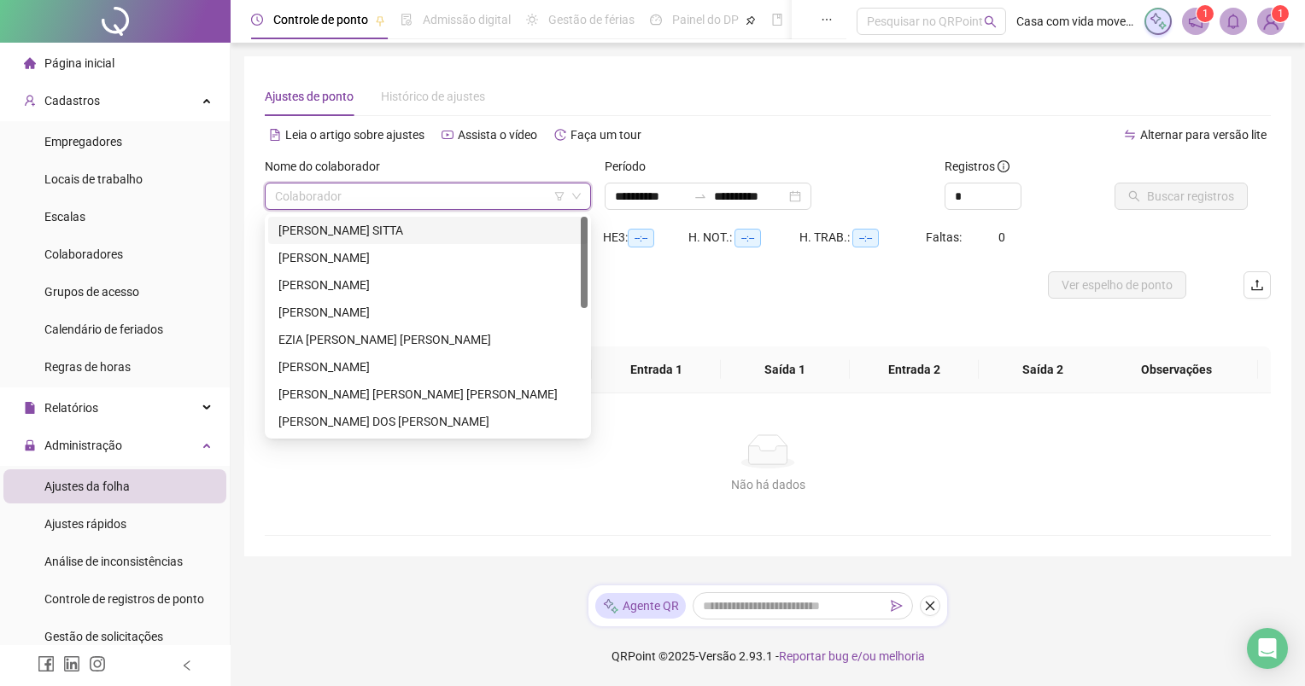
click at [558, 196] on icon "filter" at bounding box center [559, 196] width 10 height 10
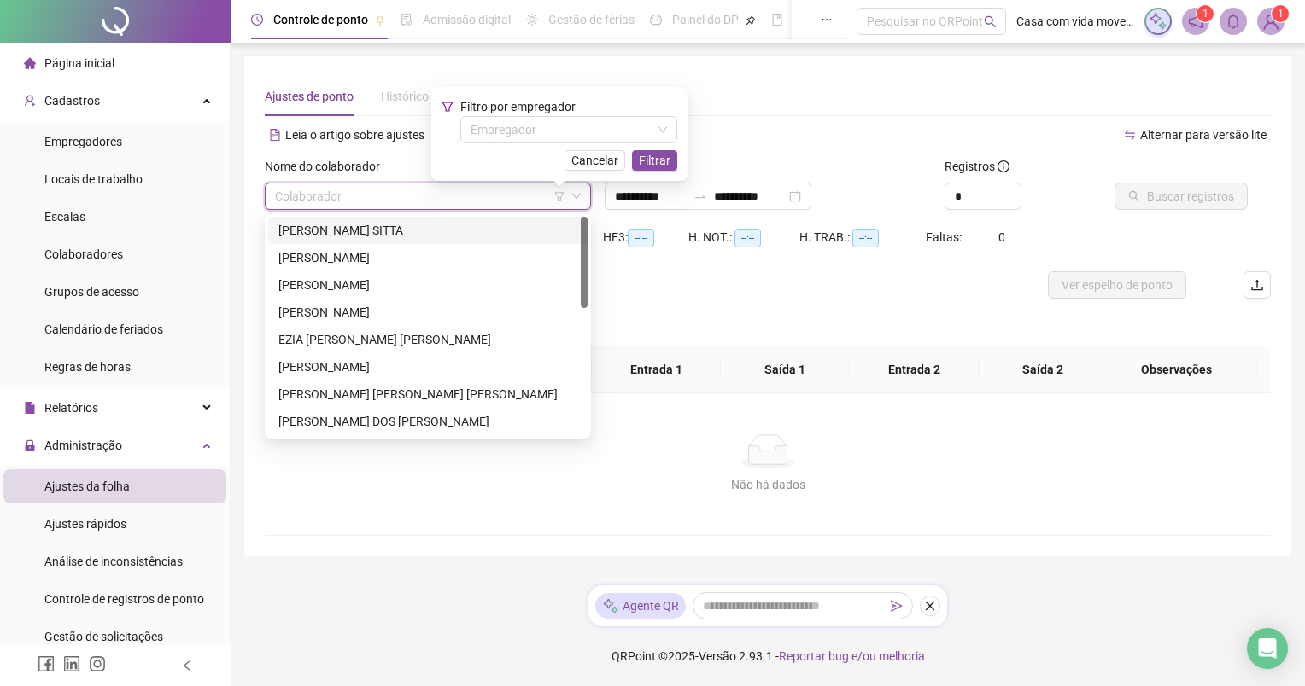
click at [558, 196] on icon "filter" at bounding box center [559, 196] width 10 height 10
click at [601, 158] on span "Cancelar" at bounding box center [594, 160] width 47 height 19
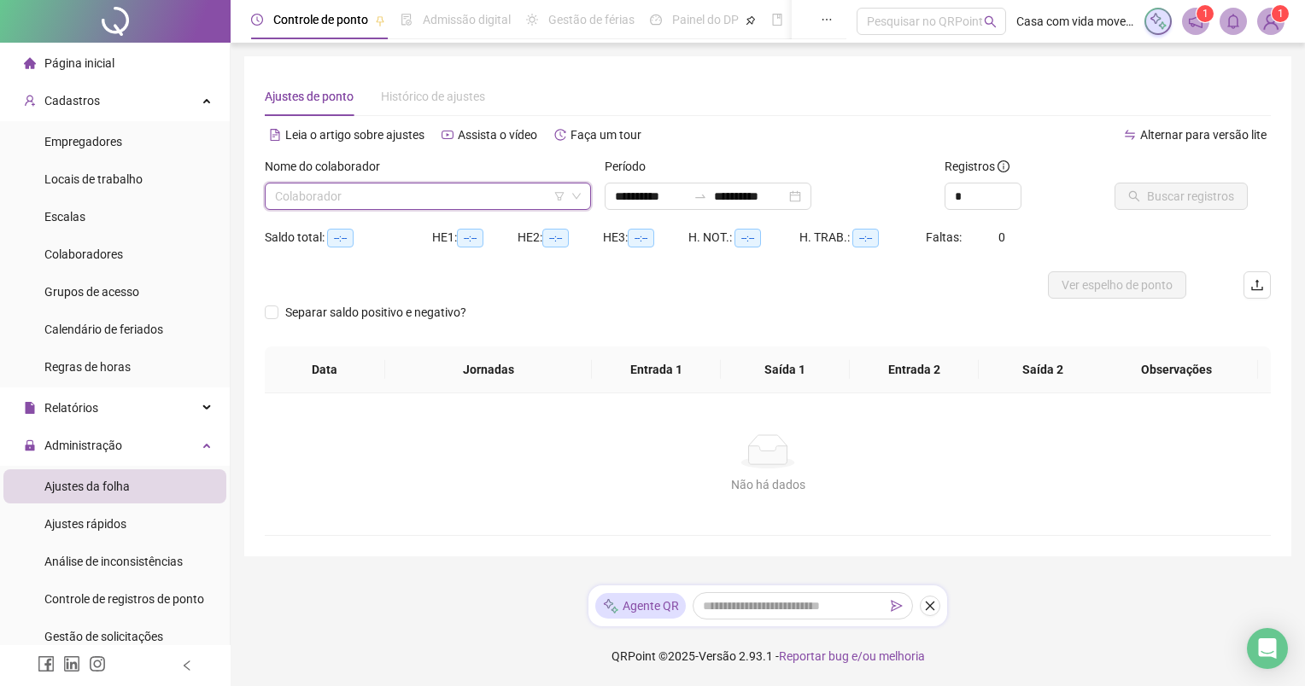
click at [511, 174] on div "Nome do colaborador" at bounding box center [428, 170] width 326 height 26
click at [505, 193] on input "search" at bounding box center [420, 197] width 290 height 26
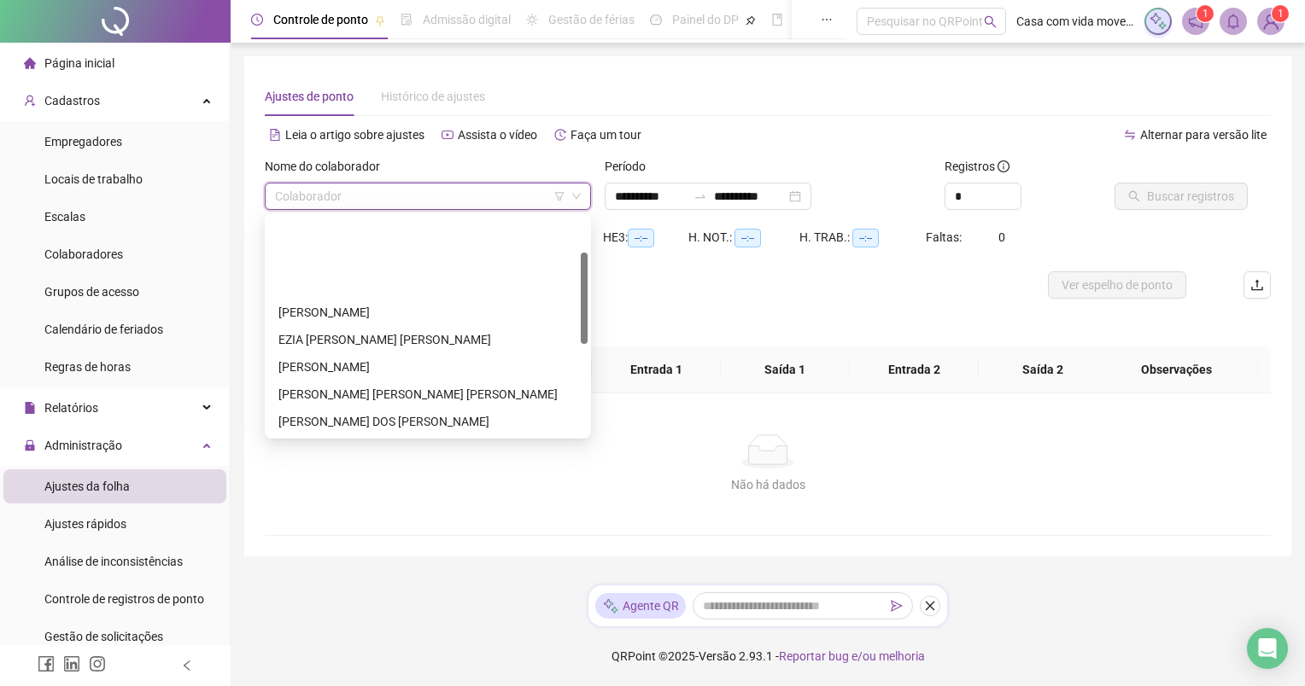
scroll to position [85, 0]
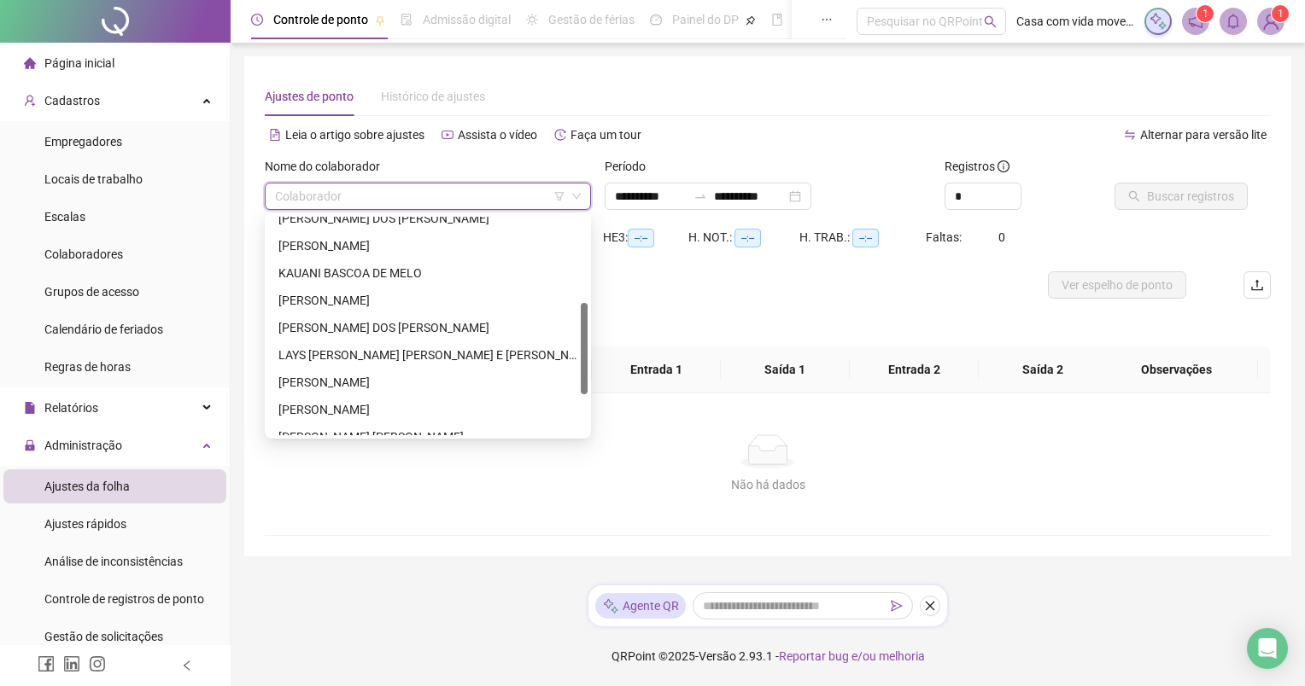
drag, startPoint x: 582, startPoint y: 284, endPoint x: 577, endPoint y: 335, distance: 50.6
click at [577, 335] on div "[PERSON_NAME] DOS [PERSON_NAME] [PERSON_NAME] KAUANI BASCOA [PERSON_NAME] [PERS…" at bounding box center [427, 326] width 319 height 219
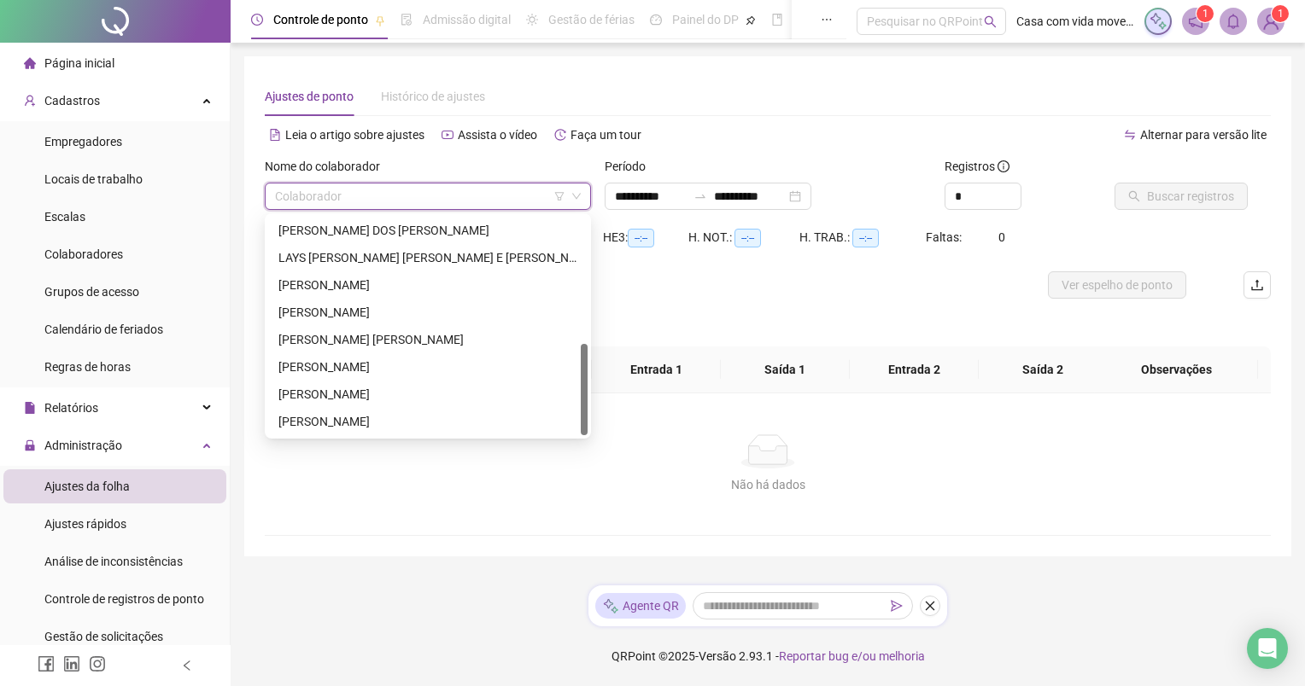
scroll to position [301, 0]
drag, startPoint x: 584, startPoint y: 311, endPoint x: 581, endPoint y: 363, distance: 52.2
click at [581, 363] on div at bounding box center [584, 389] width 7 height 91
click at [627, 307] on div "Separar saldo positivo e negativo?" at bounding box center [768, 323] width 1006 height 48
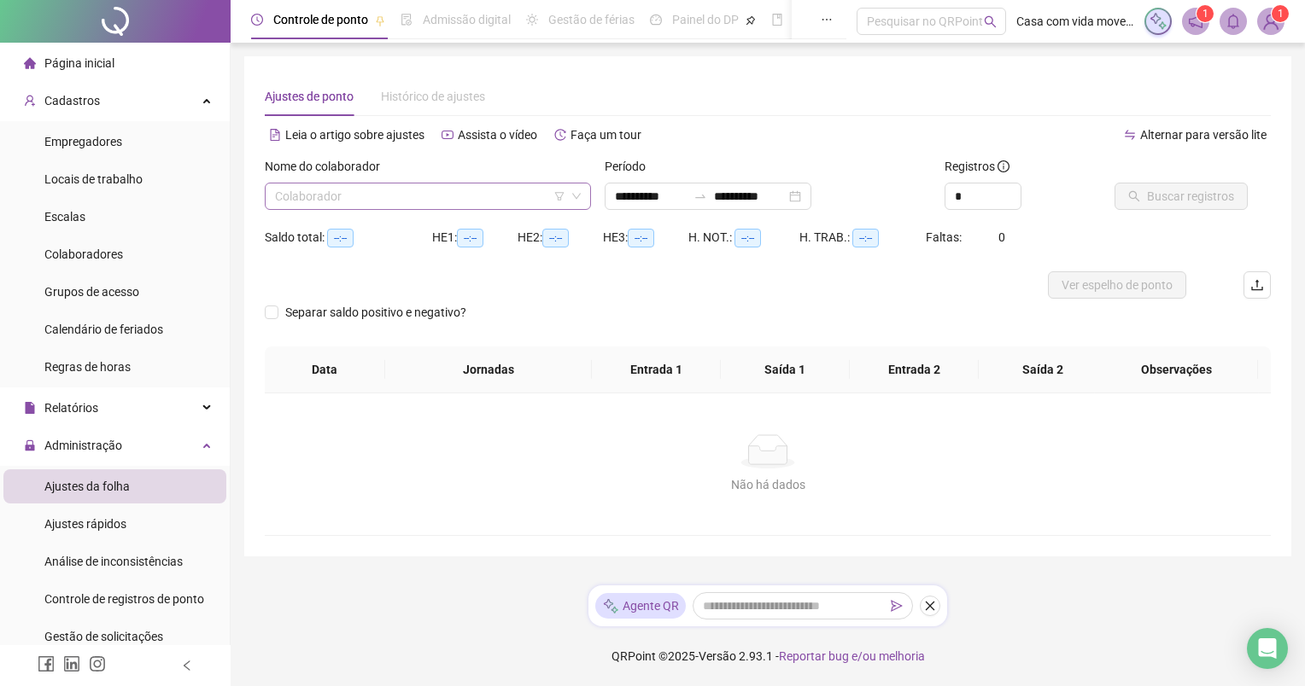
click at [509, 195] on input "search" at bounding box center [420, 197] width 290 height 26
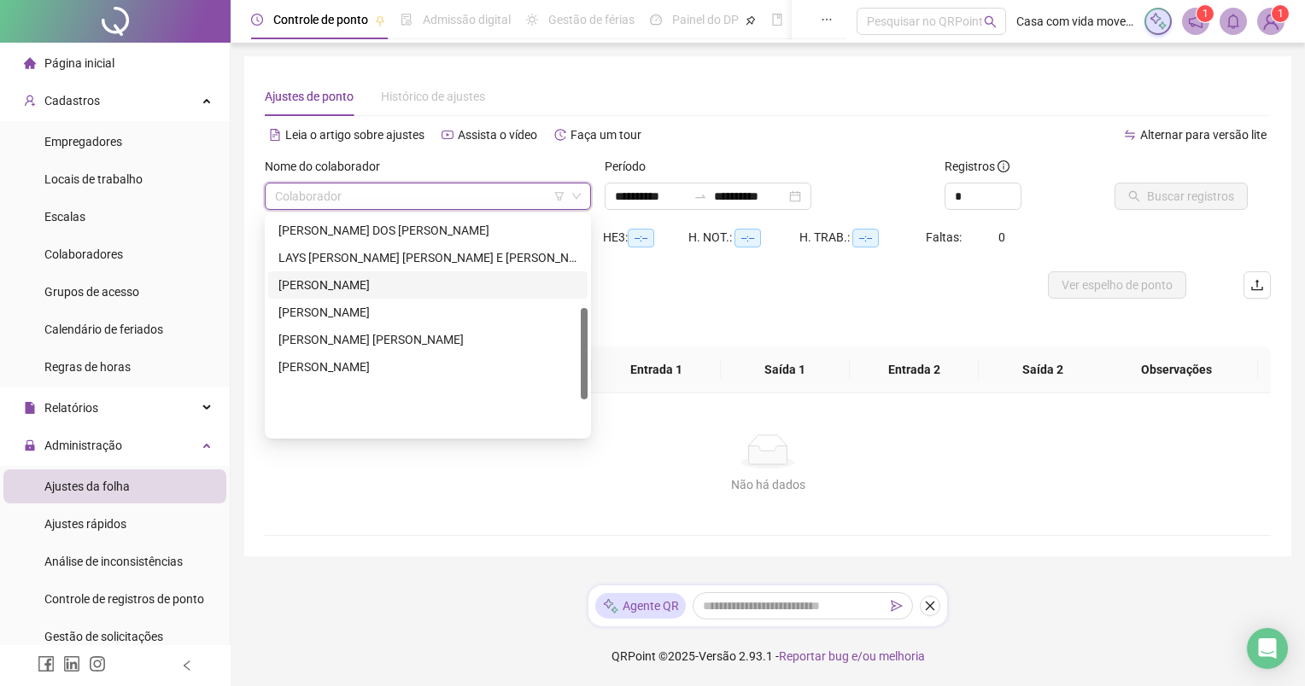
scroll to position [215, 0]
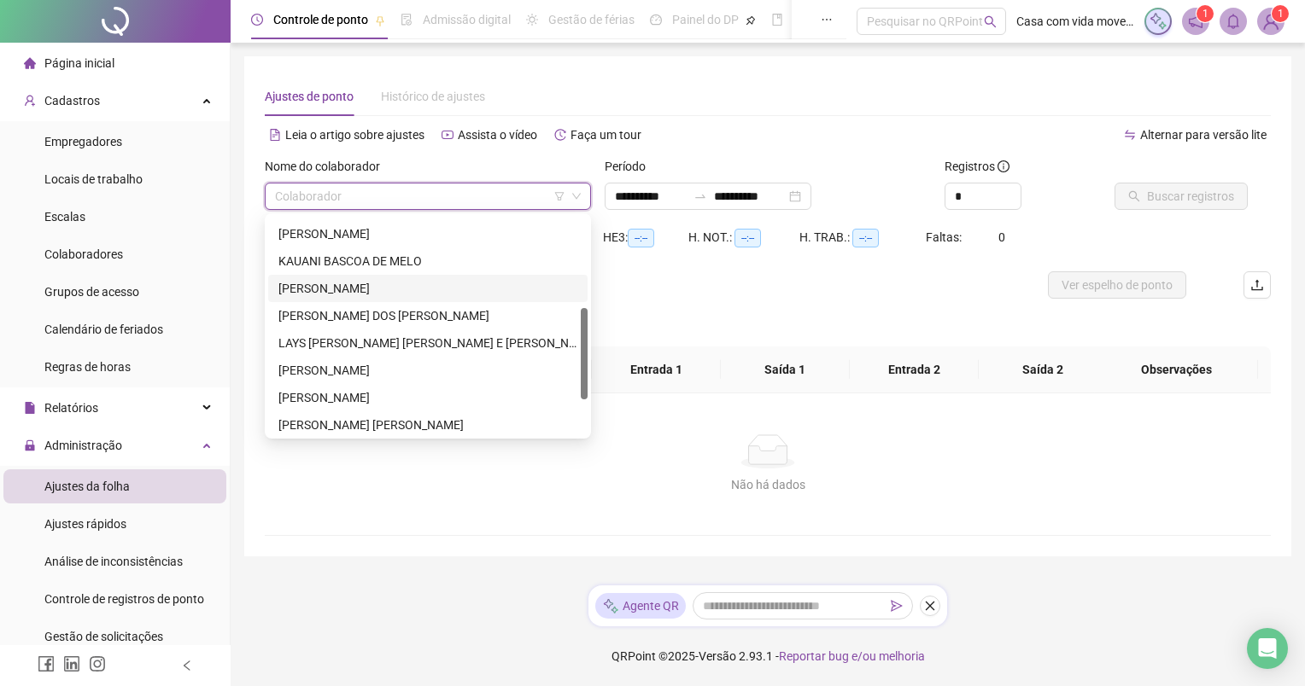
click at [408, 289] on div "[PERSON_NAME]" at bounding box center [427, 288] width 299 height 19
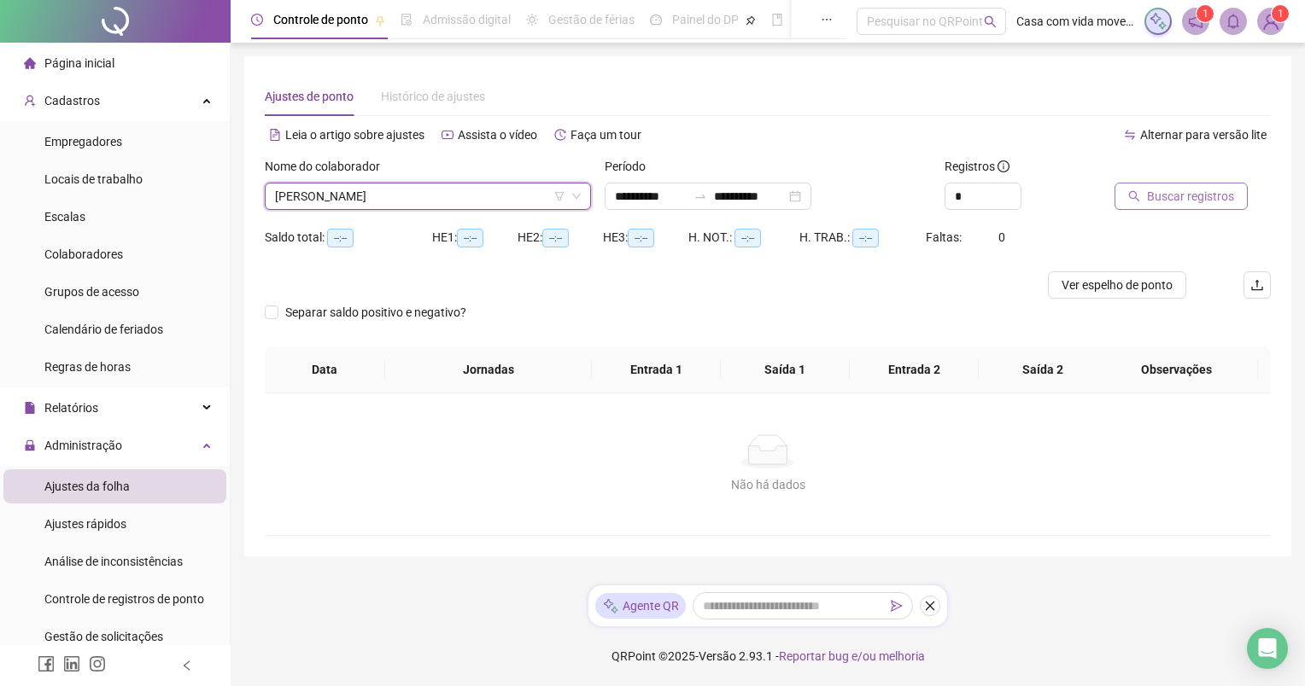
click at [1160, 193] on span "Buscar registros" at bounding box center [1190, 196] width 87 height 19
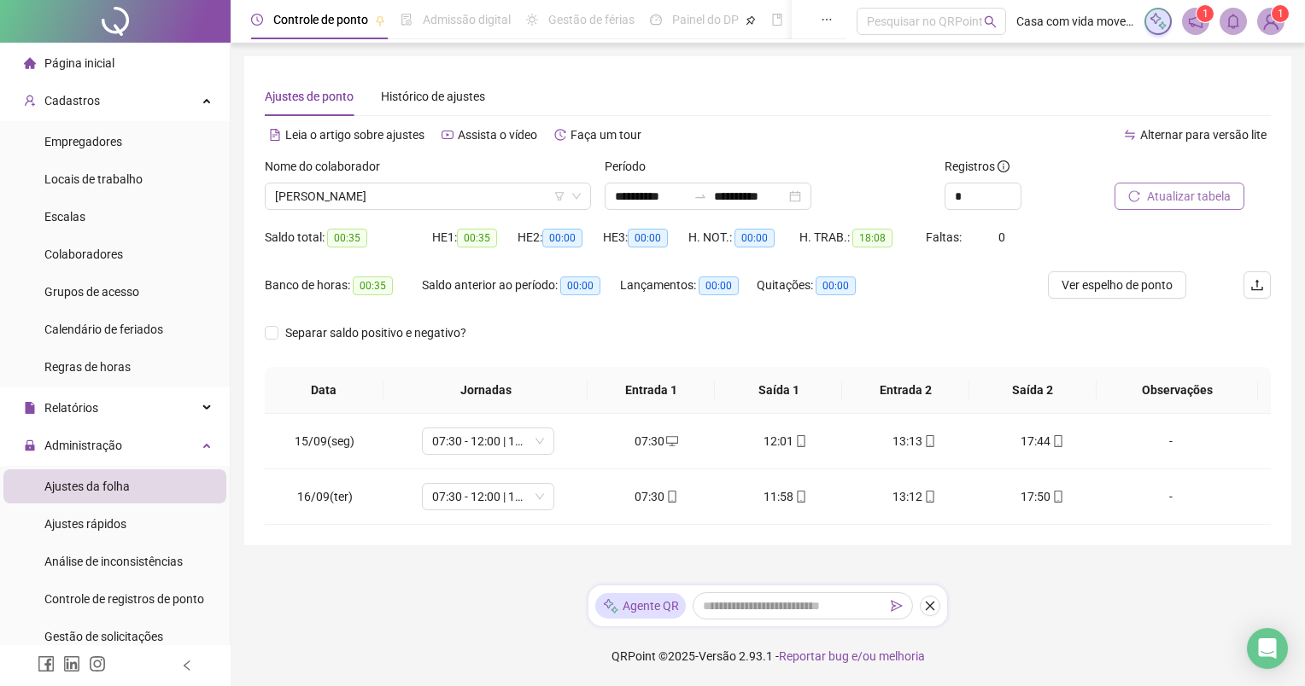
click at [979, 601] on div "**********" at bounding box center [768, 343] width 1074 height 686
click at [680, 116] on div "**********" at bounding box center [768, 301] width 1006 height 448
